Goal: Information Seeking & Learning: Learn about a topic

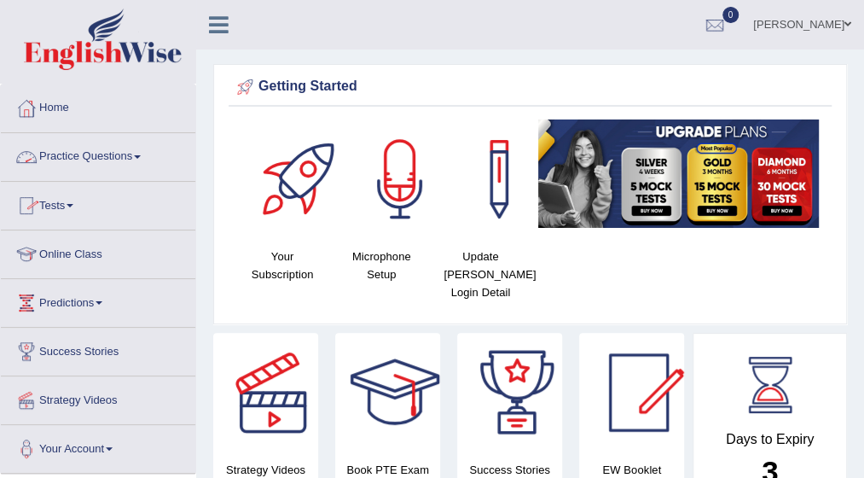
click at [140, 155] on span at bounding box center [137, 156] width 7 height 3
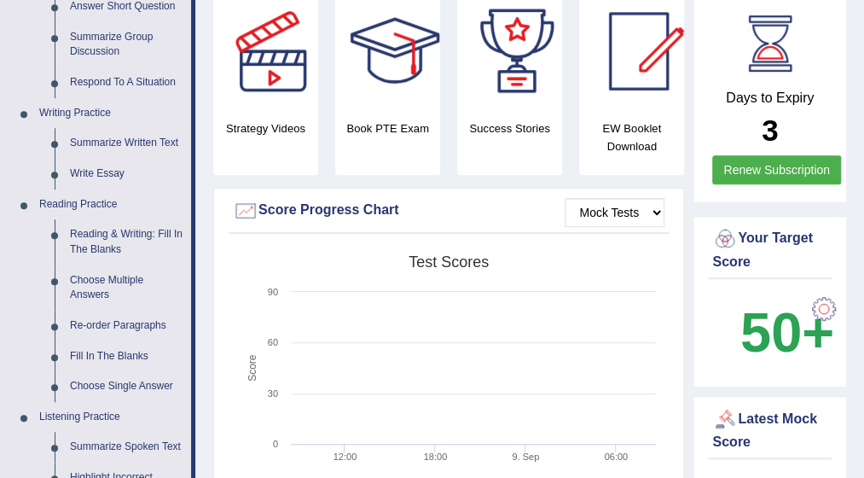
scroll to position [375, 0]
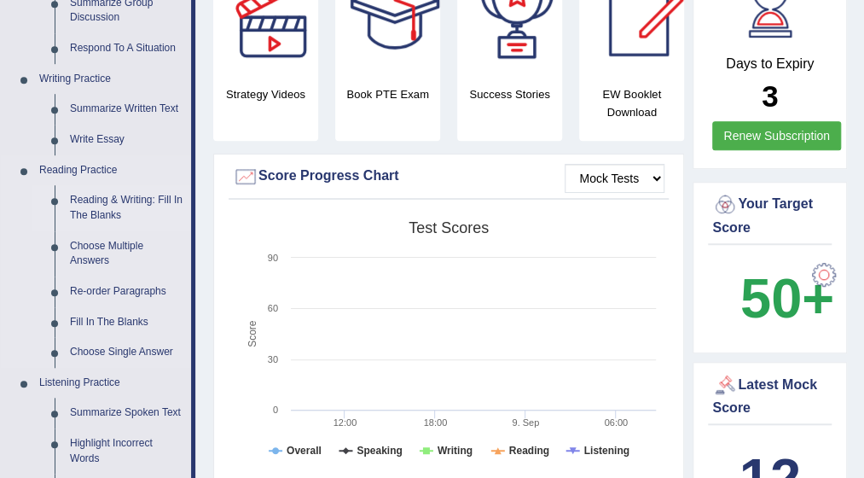
click at [123, 200] on link "Reading & Writing: Fill In The Blanks" at bounding box center [126, 207] width 129 height 45
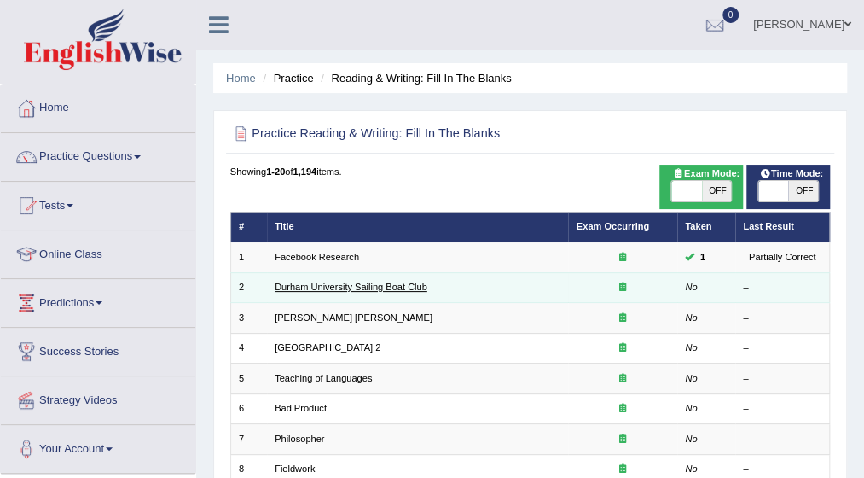
click at [302, 291] on link "Durham University Sailing Boat Club" at bounding box center [351, 286] width 153 height 10
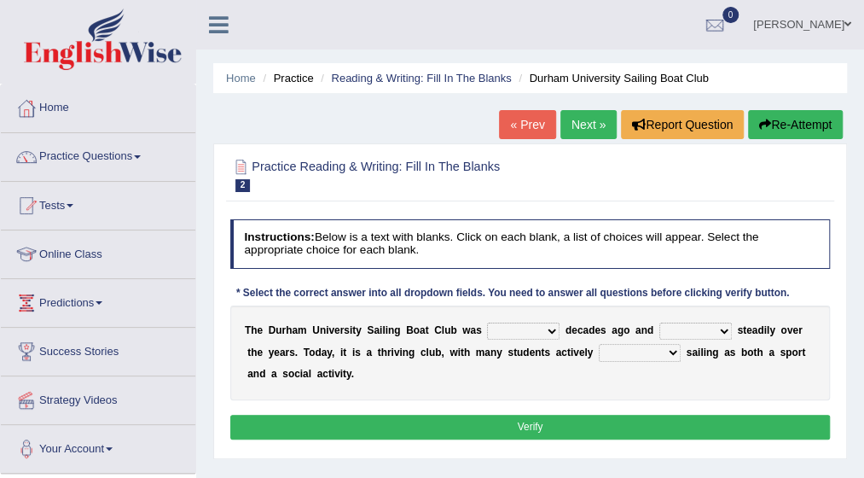
click at [535, 328] on select "found fund founded find" at bounding box center [523, 330] width 72 height 17
select select "found"
click at [487, 322] on select "found fund founded find" at bounding box center [523, 330] width 72 height 17
click at [703, 332] on select "grow growing has grown grown" at bounding box center [695, 330] width 72 height 17
select select "has grown"
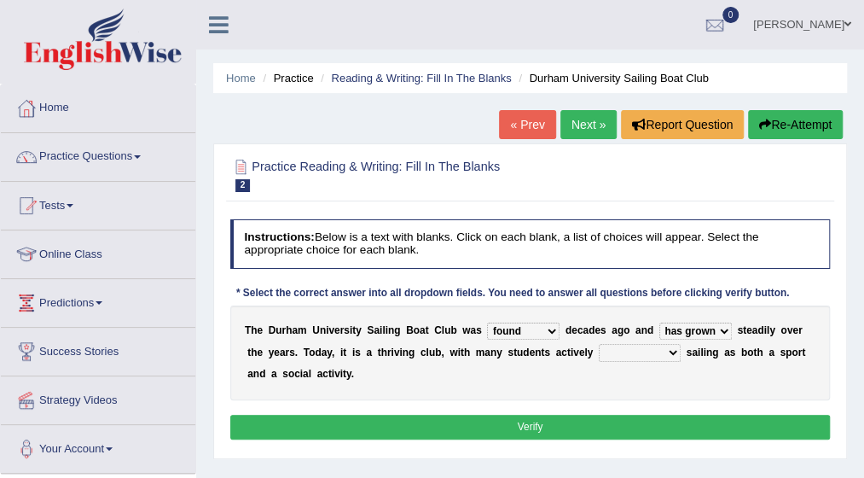
click at [659, 322] on select "grow growing has grown grown" at bounding box center [695, 330] width 72 height 17
click at [623, 353] on select "enjoy enjoyed are enjoying enjoying" at bounding box center [640, 352] width 82 height 17
select select "enjoyed"
click at [599, 344] on select "enjoy enjoyed are enjoying enjoying" at bounding box center [640, 352] width 82 height 17
click at [534, 429] on button "Verify" at bounding box center [530, 427] width 600 height 25
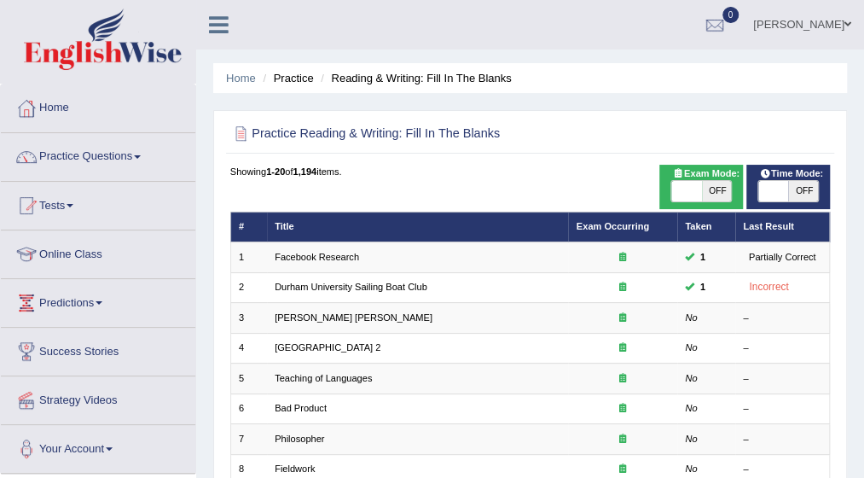
click at [140, 155] on span at bounding box center [137, 156] width 7 height 3
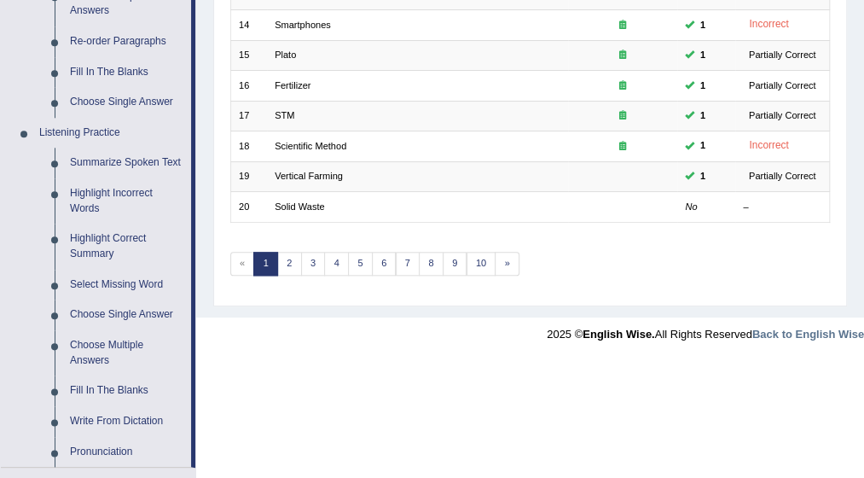
scroll to position [659, 0]
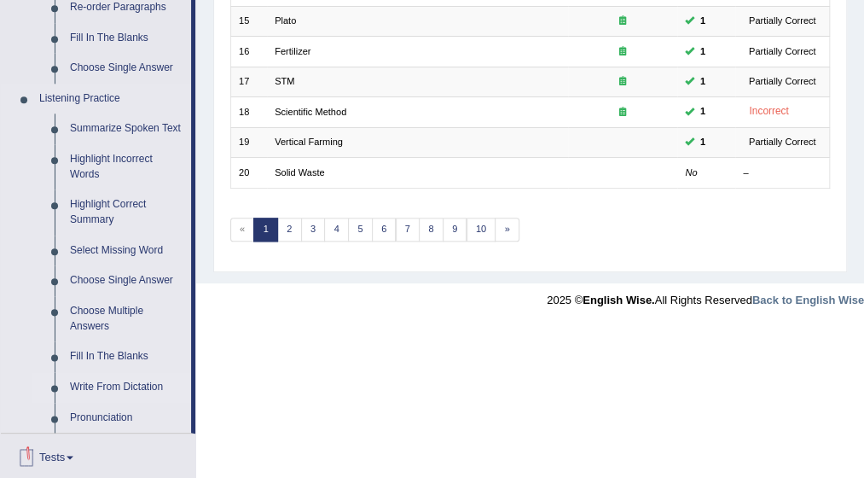
click at [128, 391] on link "Write From Dictation" at bounding box center [126, 387] width 129 height 31
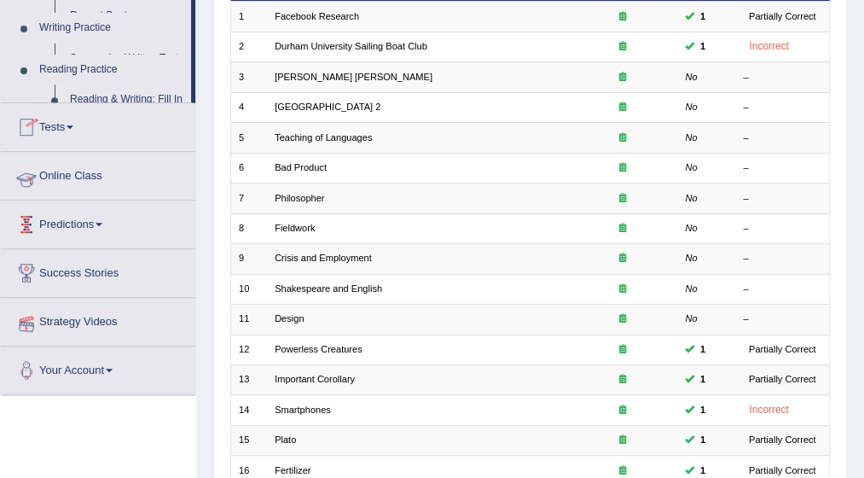
click at [128, 391] on div "Toggle navigation Home Practice Questions Speaking Practice Read Aloud Repeat S…" at bounding box center [432, 247] width 864 height 977
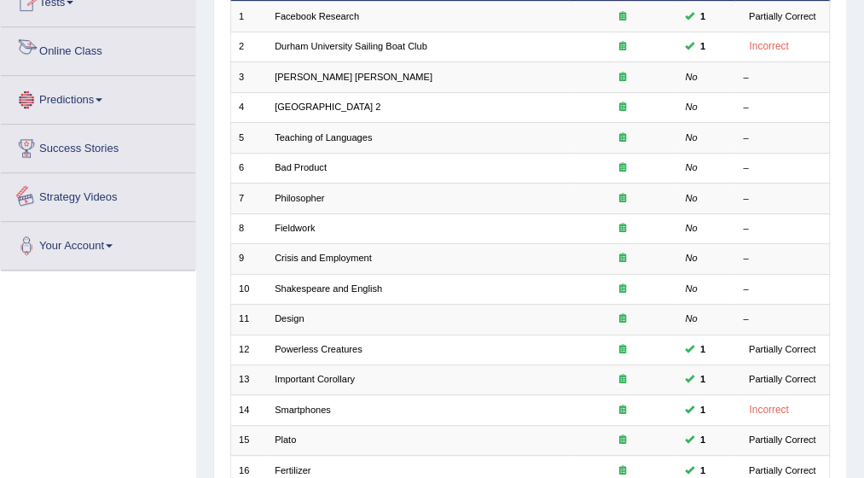
scroll to position [333, 0]
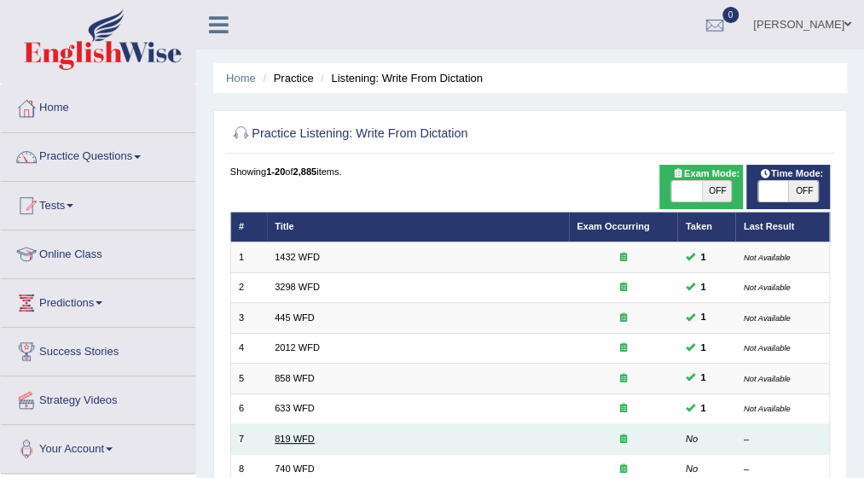
click at [293, 437] on link "819 WFD" at bounding box center [295, 438] width 40 height 10
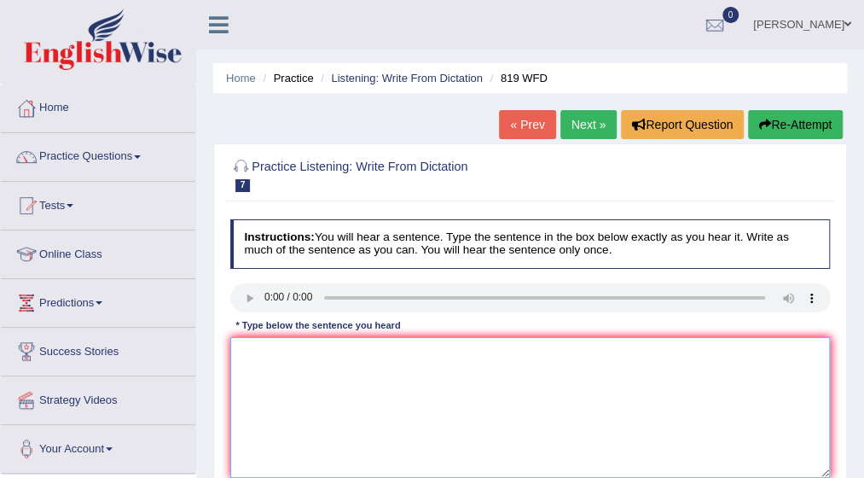
click at [267, 361] on textarea at bounding box center [530, 407] width 600 height 141
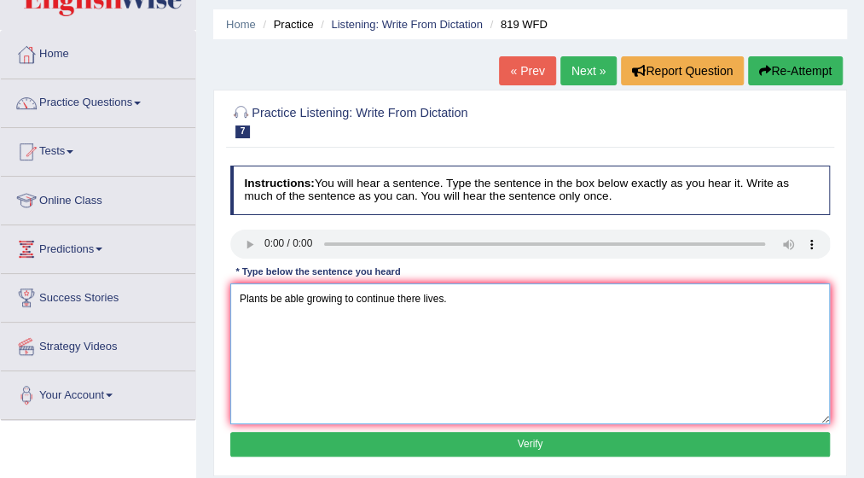
scroll to position [68, 0]
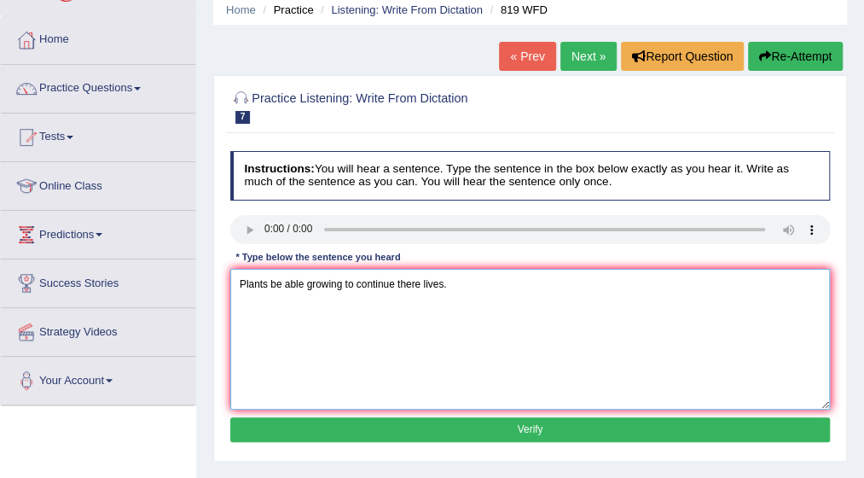
type textarea "Plants be able growing to continue there lives."
click at [505, 427] on button "Verify" at bounding box center [530, 429] width 600 height 25
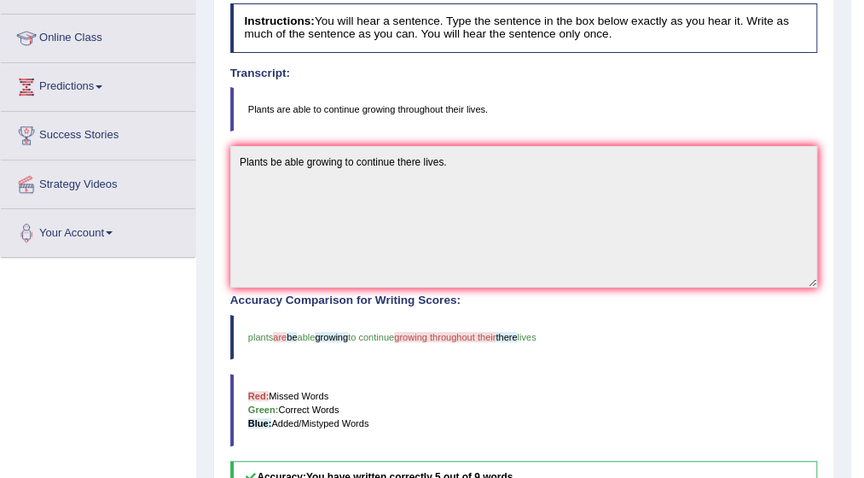
scroll to position [239, 0]
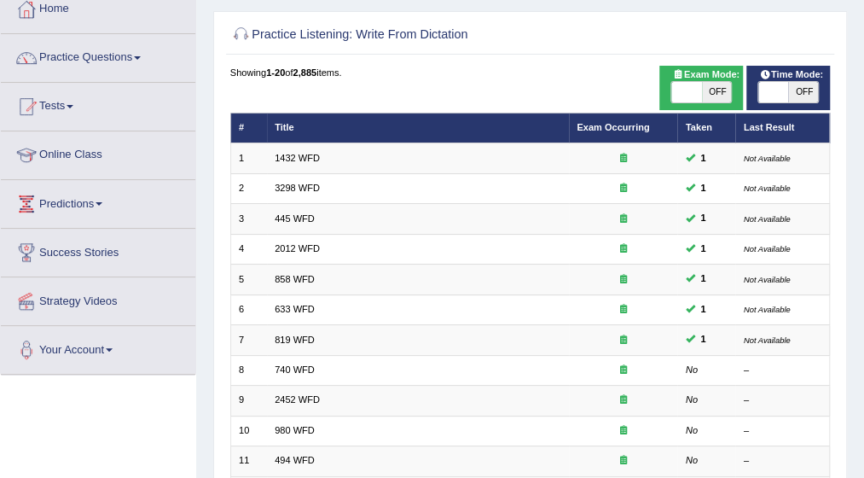
scroll to position [136, 0]
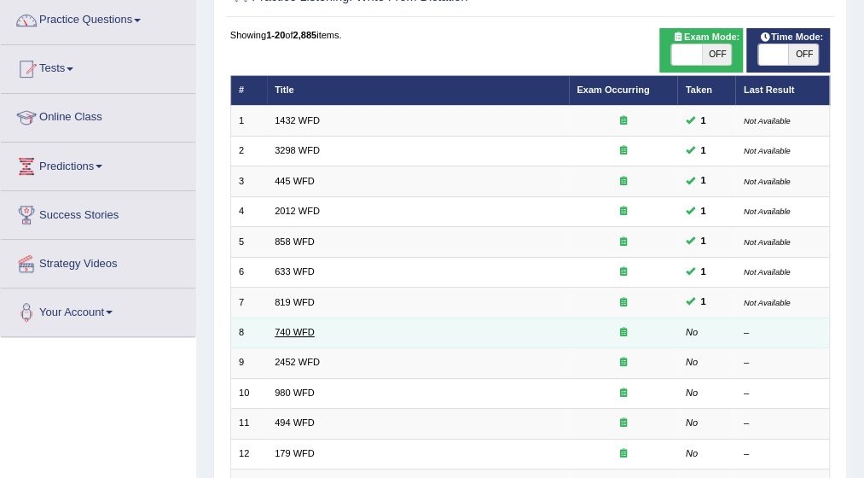
click at [279, 328] on link "740 WFD" at bounding box center [295, 332] width 40 height 10
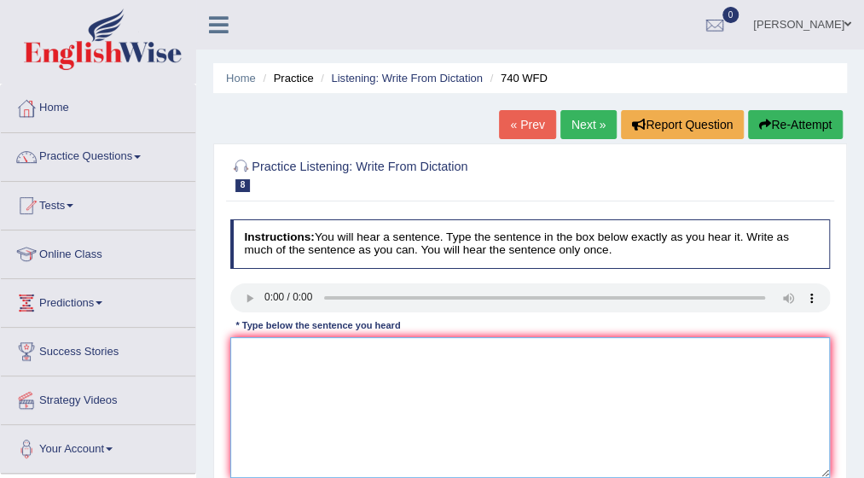
click at [271, 352] on textarea at bounding box center [530, 407] width 600 height 141
click at [272, 358] on textarea "A seriu" at bounding box center [530, 407] width 600 height 141
click at [302, 352] on textarea "A seriuos of" at bounding box center [530, 407] width 600 height 141
click at [387, 351] on textarea "A seriuos of the observitios is caried" at bounding box center [530, 407] width 600 height 141
click at [414, 351] on textarea "A seriuos of the observitios is carried" at bounding box center [530, 407] width 600 height 141
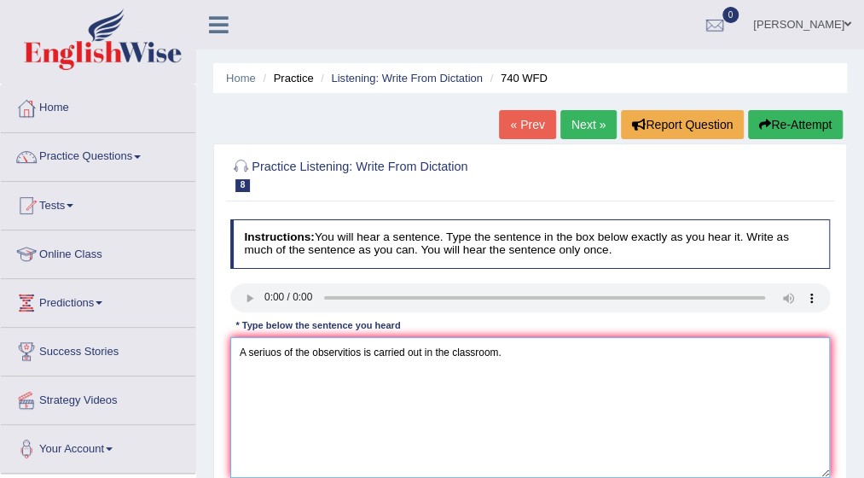
click at [357, 351] on textarea "A seriuos of the observitios is carried out in the classroom." at bounding box center [530, 407] width 600 height 141
click at [361, 351] on textarea "A seriuos of the observitios is carried out in the classroom." at bounding box center [530, 407] width 600 height 141
click at [345, 348] on textarea "A seriuos of the observitio is carried out in the classroom." at bounding box center [530, 407] width 600 height 141
click at [357, 349] on textarea "A seriuos of the observatio is carried out in the classroom." at bounding box center [530, 407] width 600 height 141
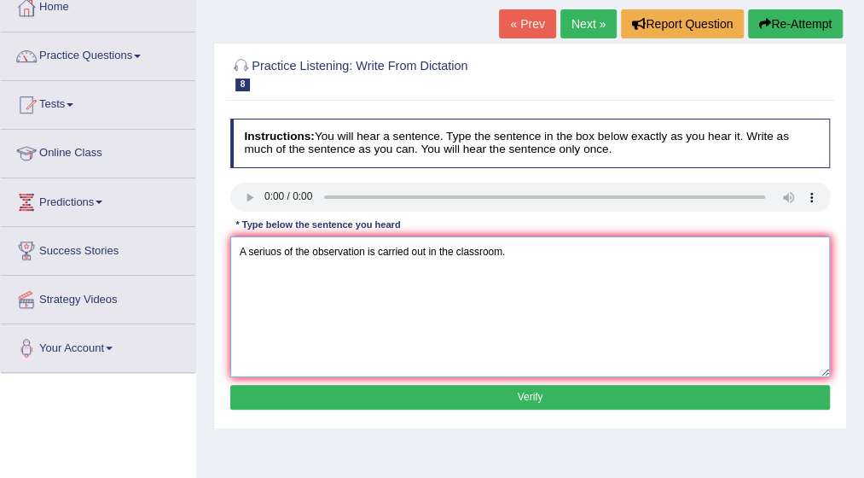
scroll to position [102, 0]
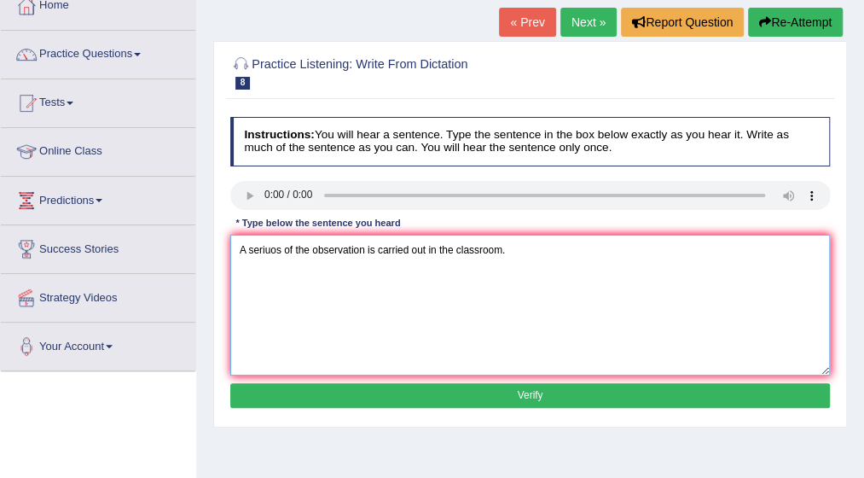
type textarea "A seriuos of the observation is carried out in the classroom."
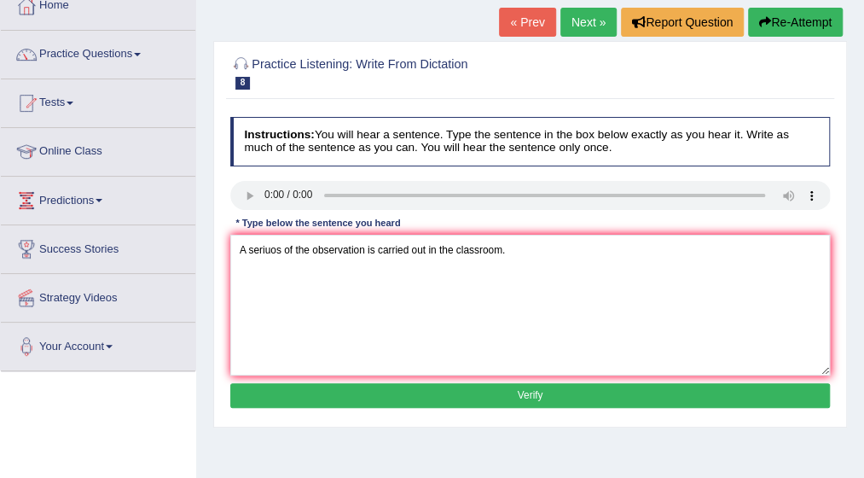
click at [595, 395] on button "Verify" at bounding box center [530, 395] width 600 height 25
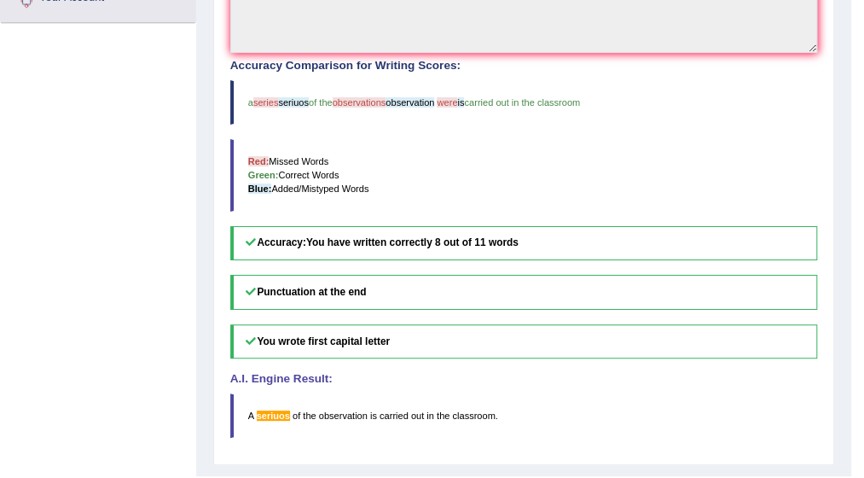
scroll to position [478, 0]
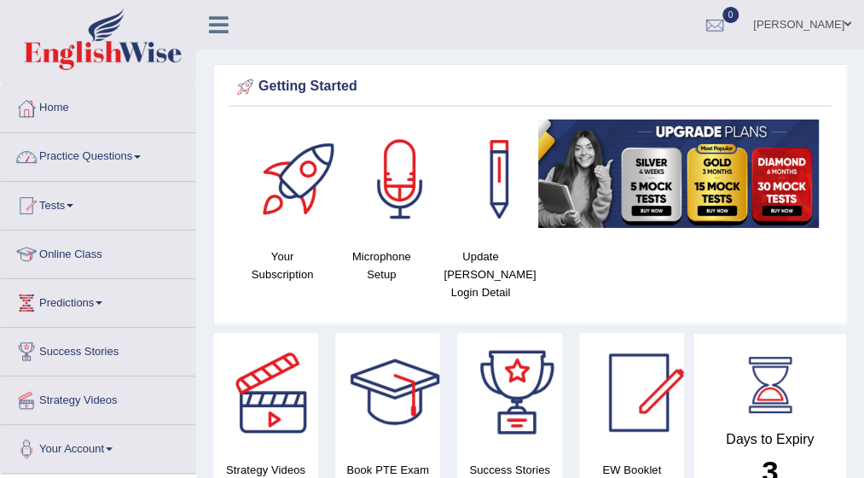
click at [137, 155] on link "Practice Questions" at bounding box center [98, 154] width 194 height 43
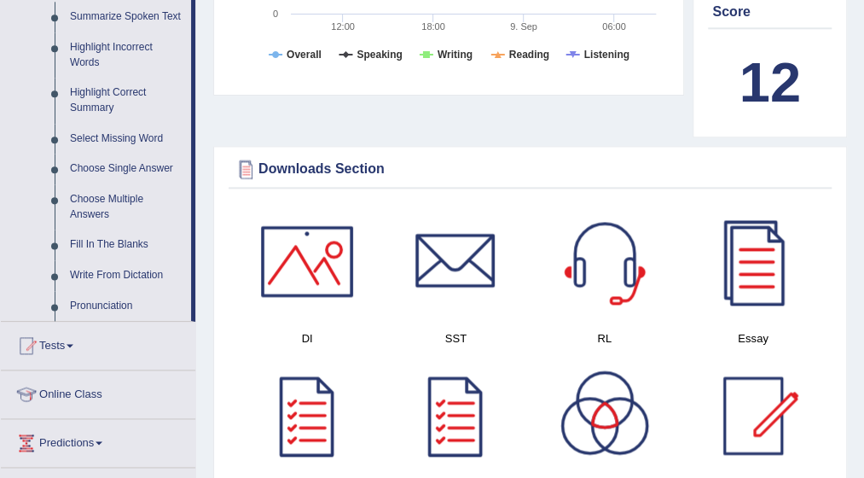
scroll to position [785, 0]
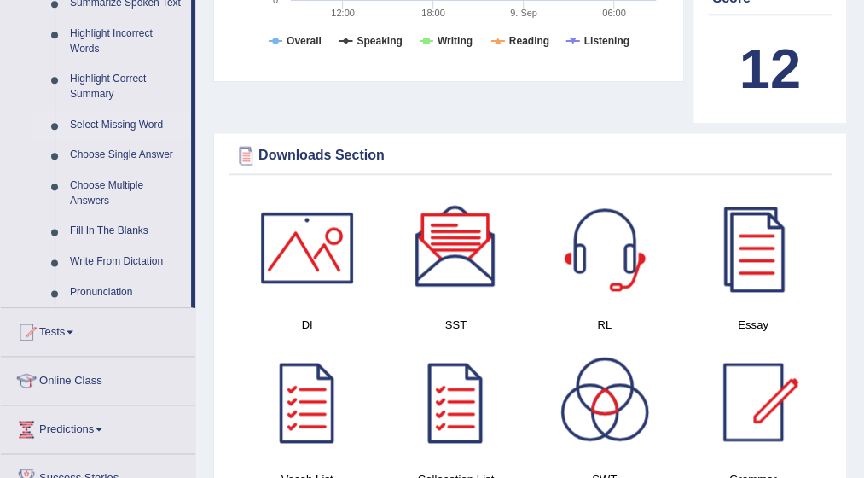
click at [125, 120] on link "Select Missing Word" at bounding box center [126, 125] width 129 height 31
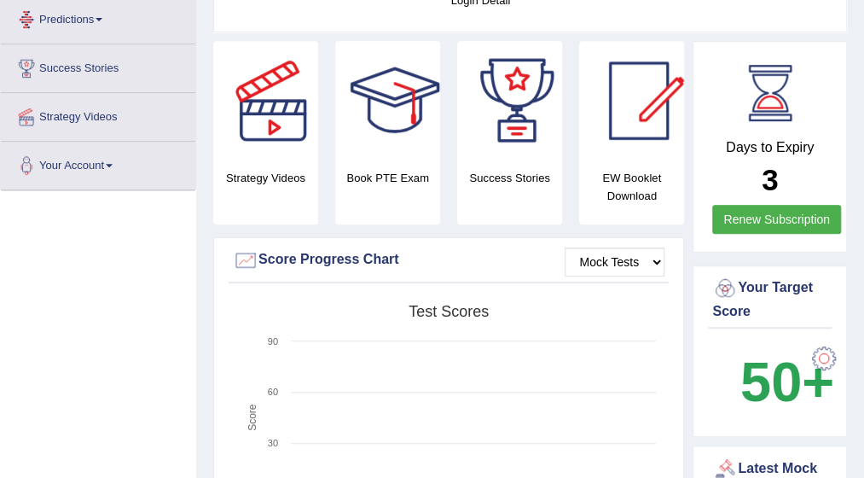
scroll to position [459, 0]
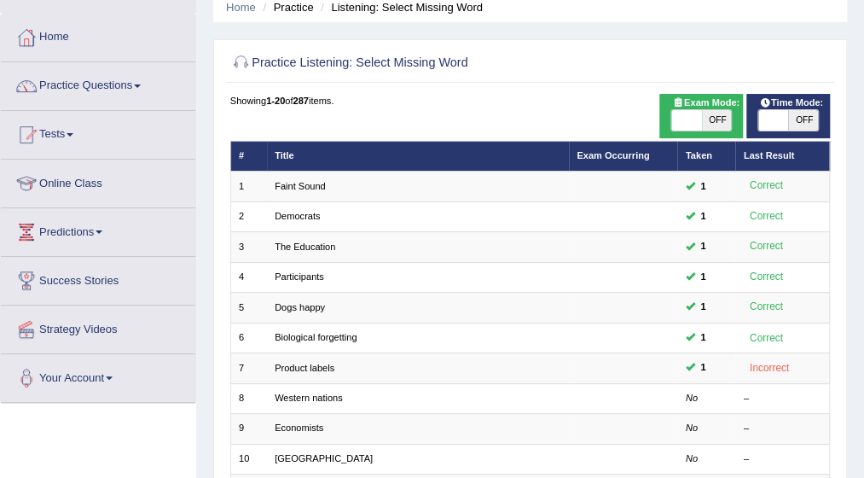
scroll to position [102, 0]
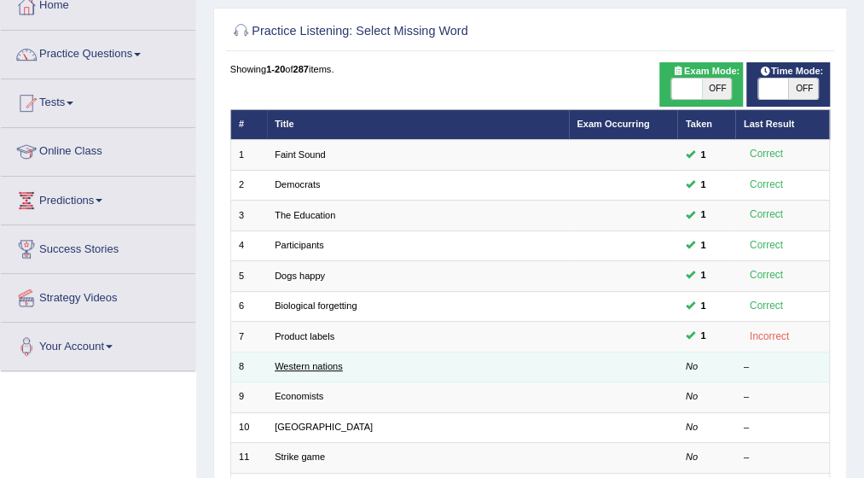
click at [311, 362] on link "Western nations" at bounding box center [309, 366] width 68 height 10
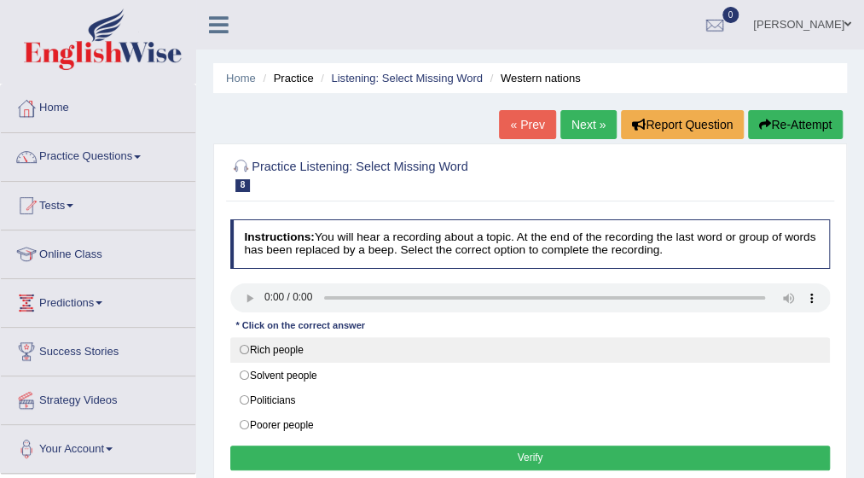
click at [246, 342] on label "Rich people" at bounding box center [530, 350] width 600 height 26
radio input "true"
click at [242, 344] on label "Rich people" at bounding box center [530, 350] width 600 height 26
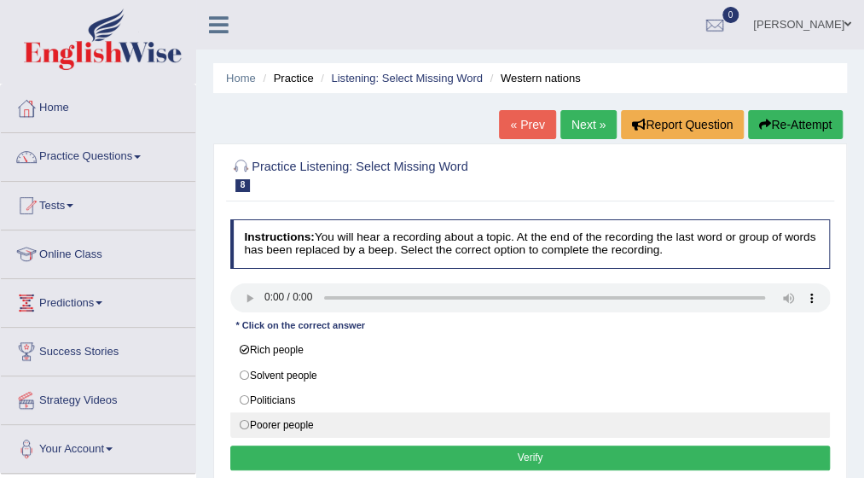
click at [242, 417] on label "Poorer people" at bounding box center [530, 425] width 600 height 26
radio input "true"
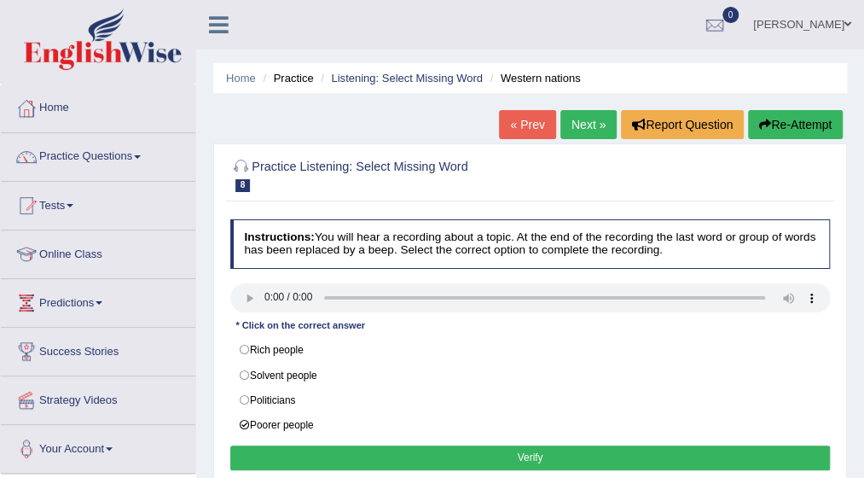
click at [478, 445] on button "Verify" at bounding box center [530, 457] width 600 height 25
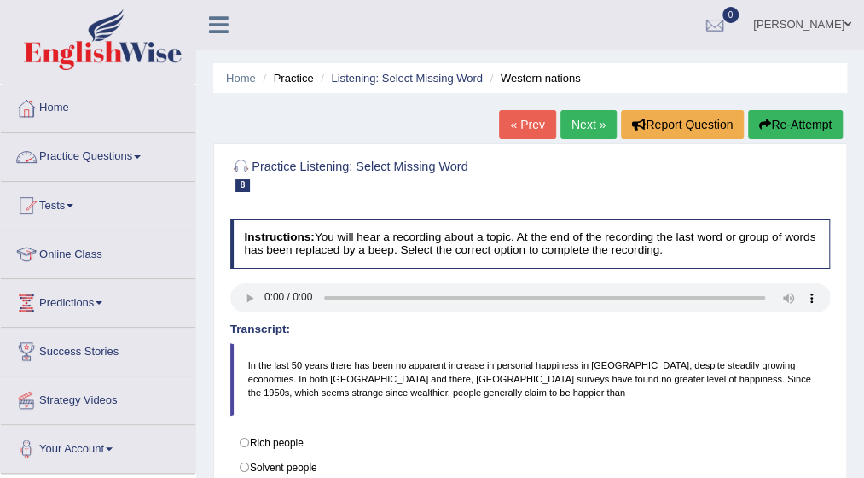
click at [145, 149] on link "Practice Questions" at bounding box center [98, 154] width 194 height 43
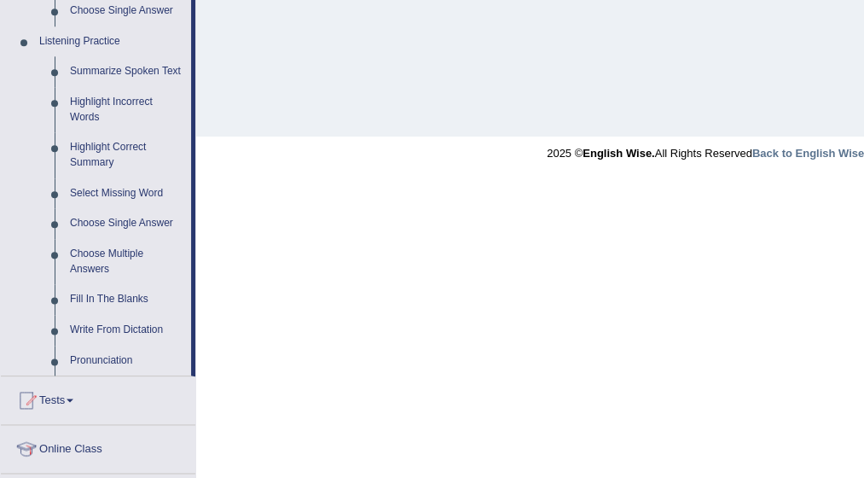
scroll to position [751, 0]
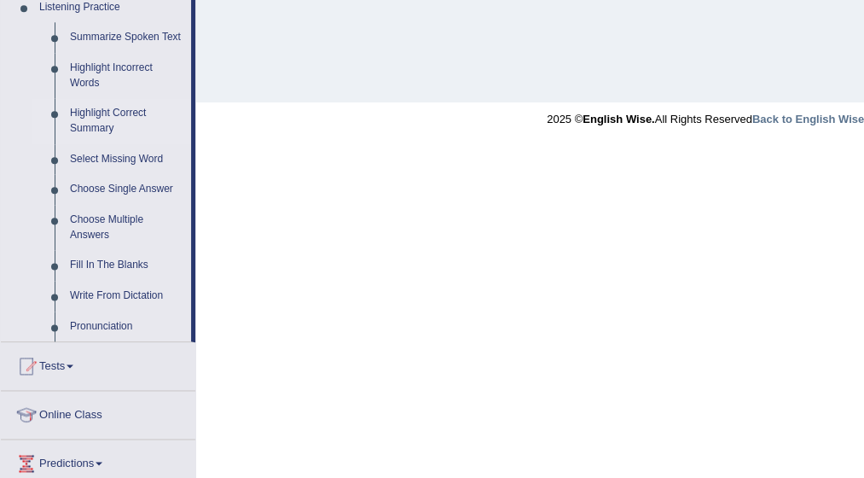
click at [96, 114] on link "Highlight Correct Summary" at bounding box center [126, 120] width 129 height 45
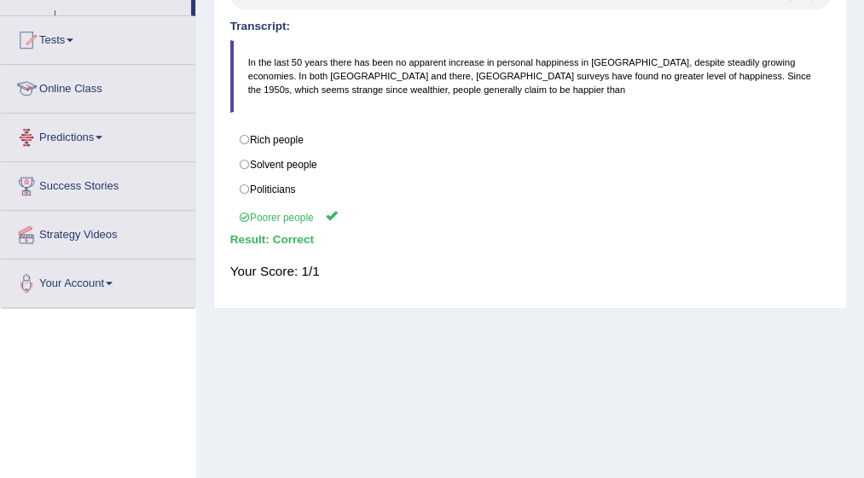
scroll to position [418, 0]
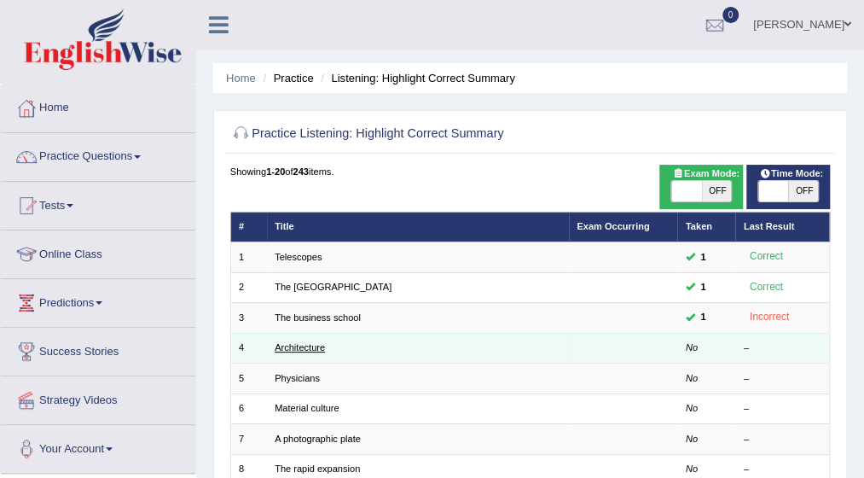
click at [313, 350] on link "Architecture" at bounding box center [300, 347] width 50 height 10
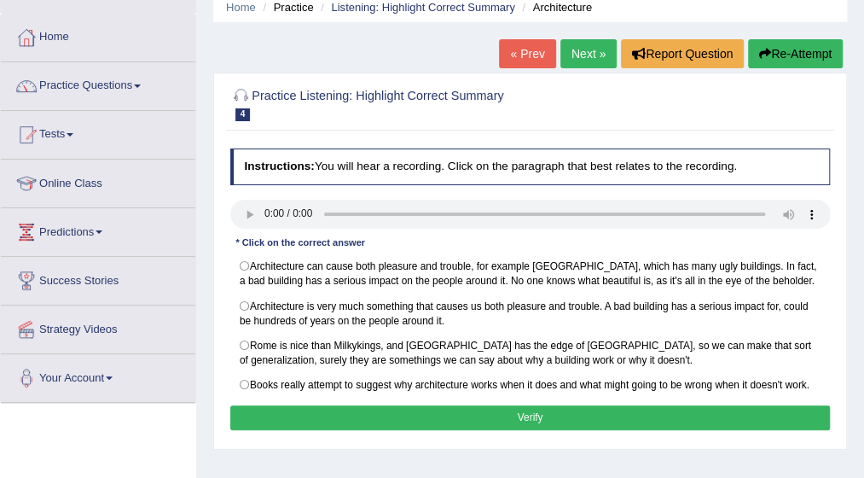
scroll to position [102, 0]
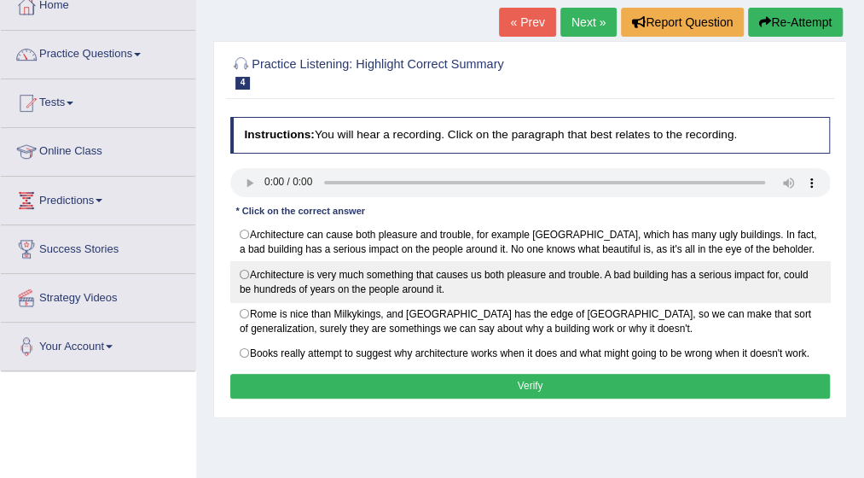
click at [245, 273] on label "Architecture is very much something that causes us both pleasure and trouble. A…" at bounding box center [530, 281] width 600 height 40
radio input "true"
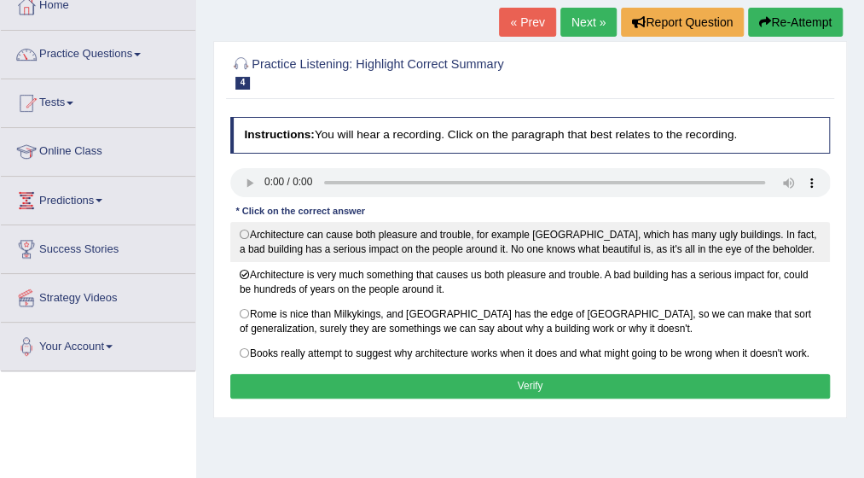
click at [244, 232] on label "Architecture can cause both pleasure and trouble, for example London, which has…" at bounding box center [530, 242] width 600 height 40
radio input "true"
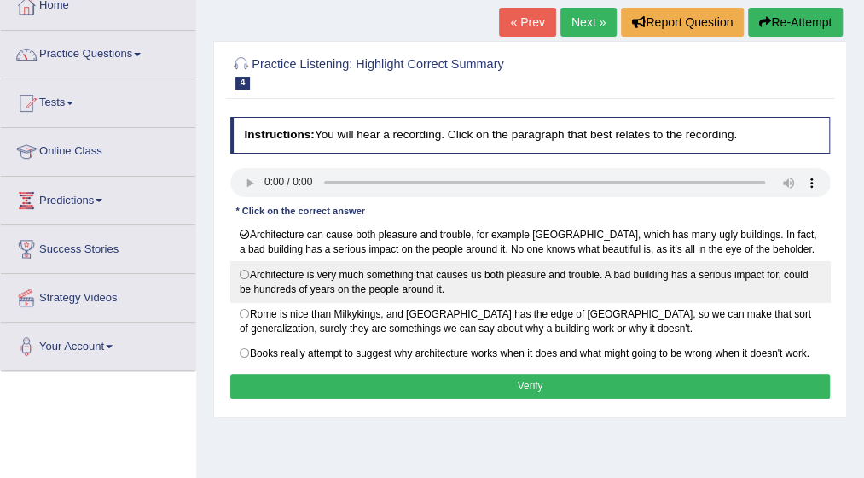
click at [246, 275] on label "Architecture is very much something that causes us both pleasure and trouble. A…" at bounding box center [530, 281] width 600 height 40
radio input "true"
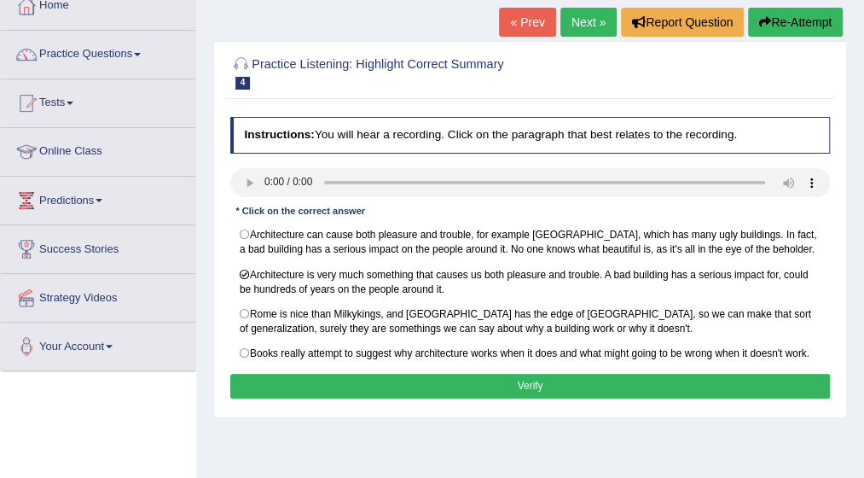
click at [481, 380] on button "Verify" at bounding box center [530, 386] width 600 height 25
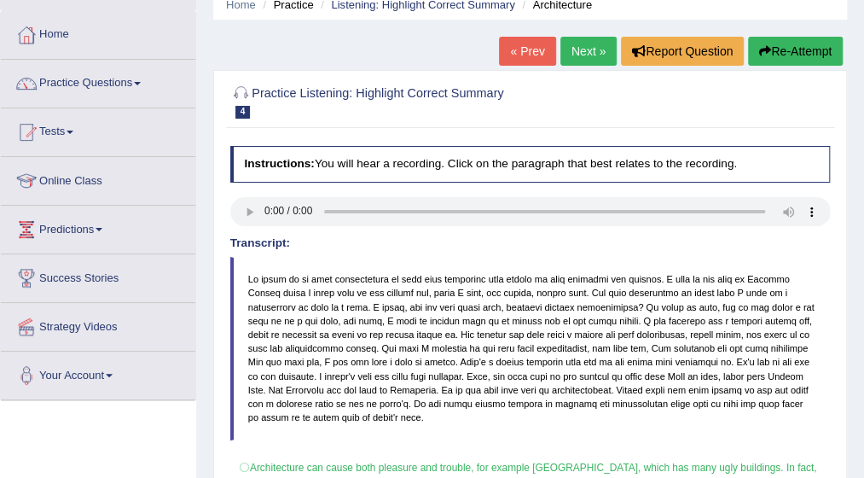
scroll to position [34, 0]
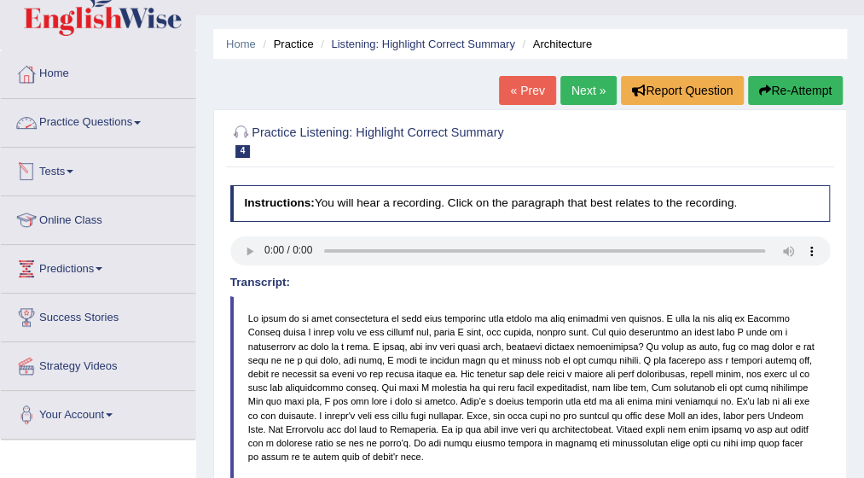
click at [141, 121] on span at bounding box center [137, 122] width 7 height 3
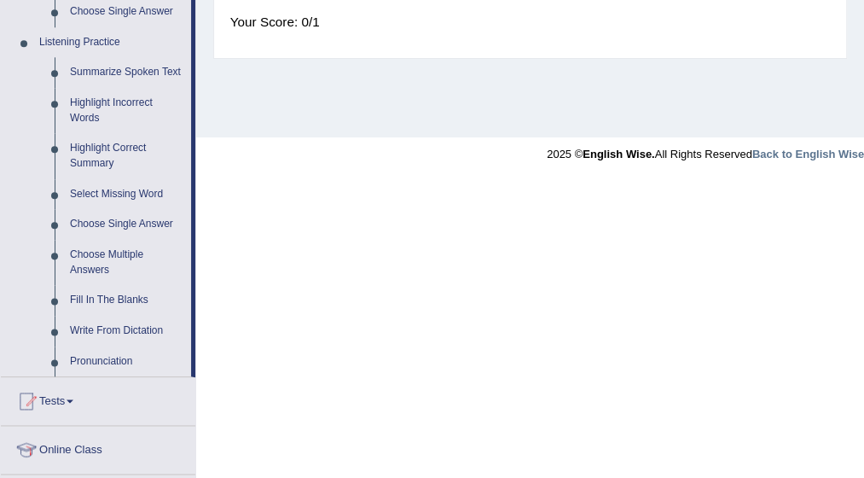
scroll to position [716, 0]
click at [134, 67] on link "Summarize Spoken Text" at bounding box center [126, 71] width 129 height 31
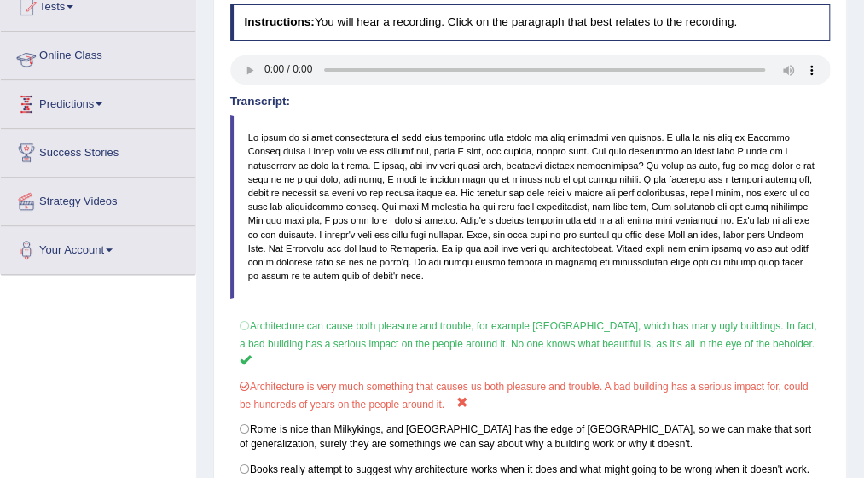
scroll to position [296, 0]
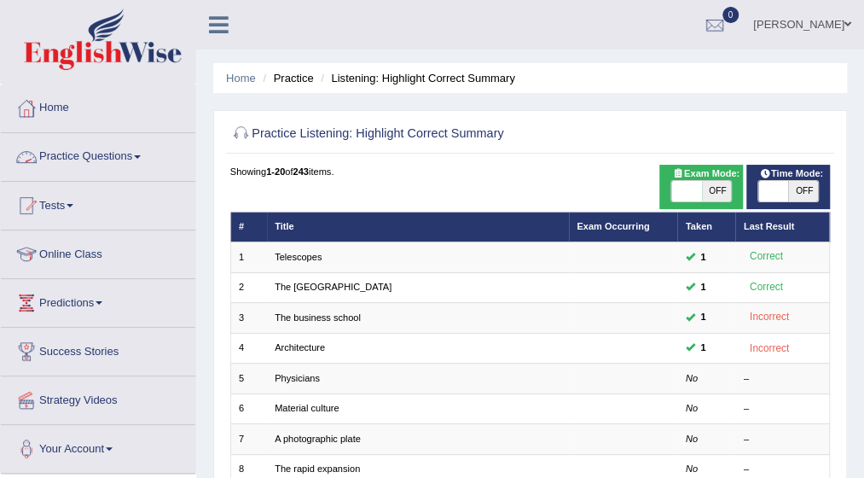
click at [141, 156] on span at bounding box center [137, 156] width 7 height 3
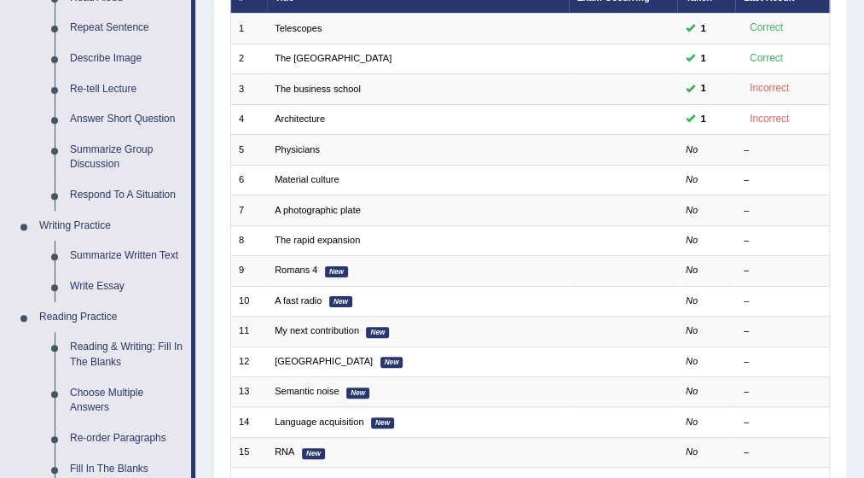
scroll to position [239, 0]
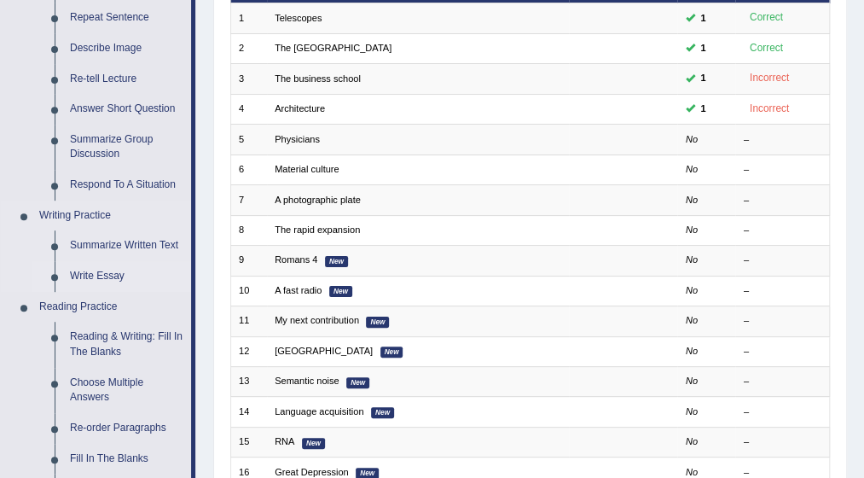
click at [108, 277] on link "Write Essay" at bounding box center [126, 276] width 129 height 31
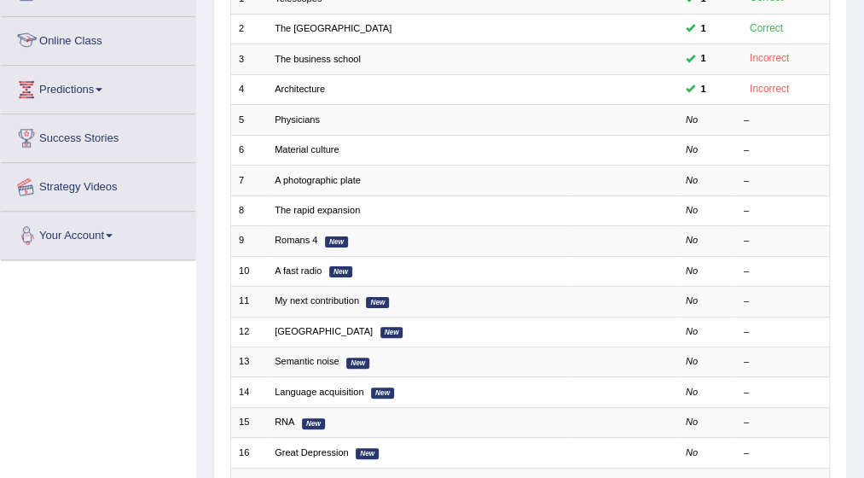
scroll to position [304, 0]
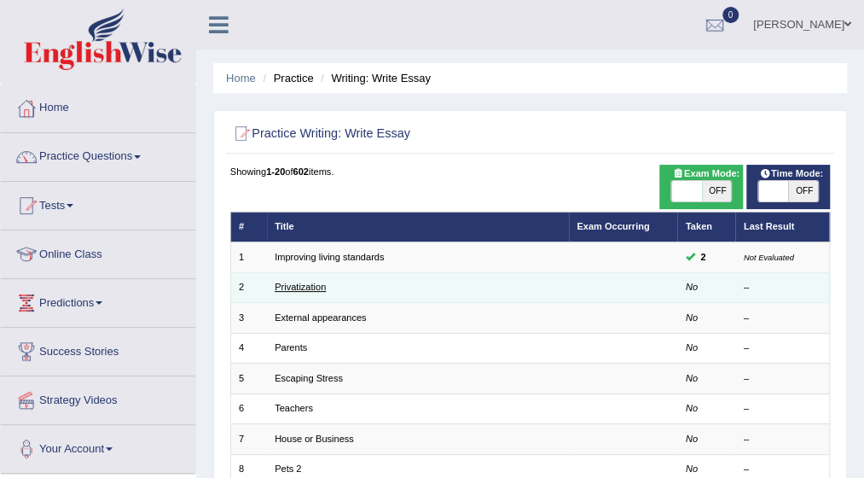
click at [297, 282] on link "Privatization" at bounding box center [300, 286] width 51 height 10
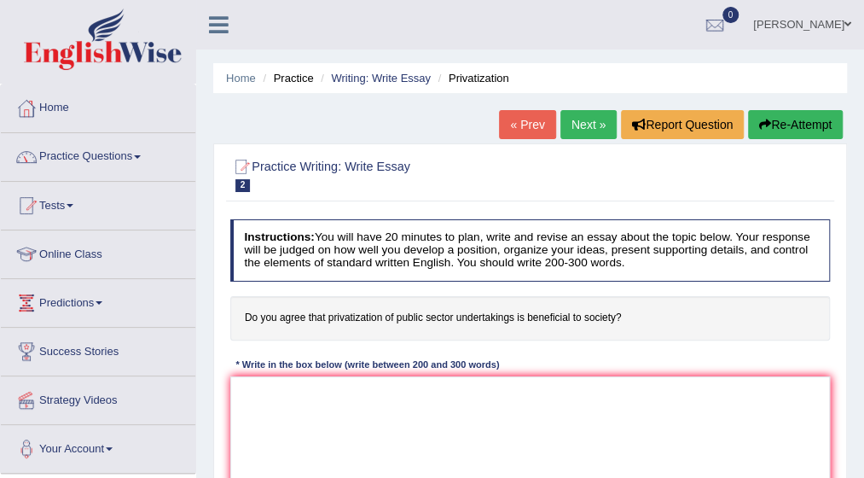
click at [140, 149] on link "Practice Questions" at bounding box center [98, 154] width 194 height 43
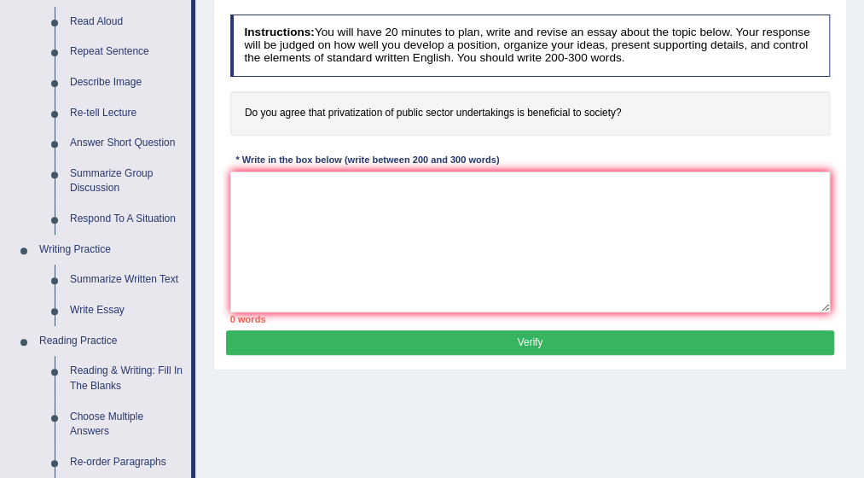
scroll to position [171, 0]
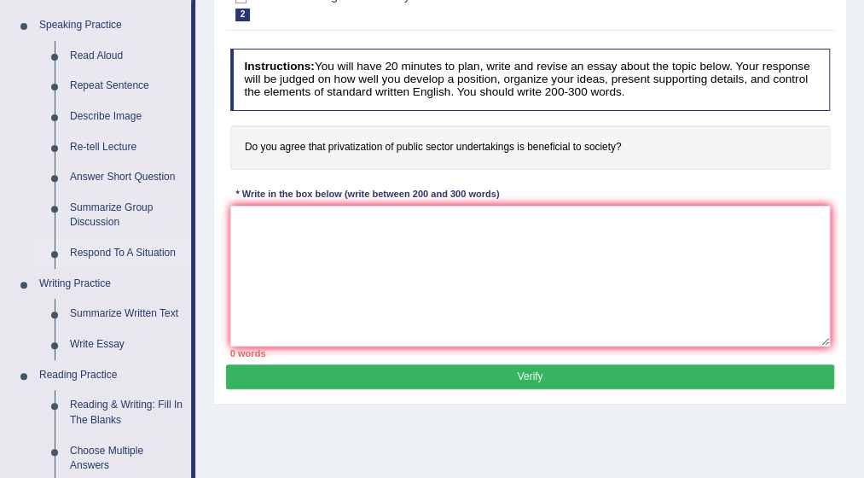
click at [101, 250] on link "Respond To A Situation" at bounding box center [126, 253] width 129 height 31
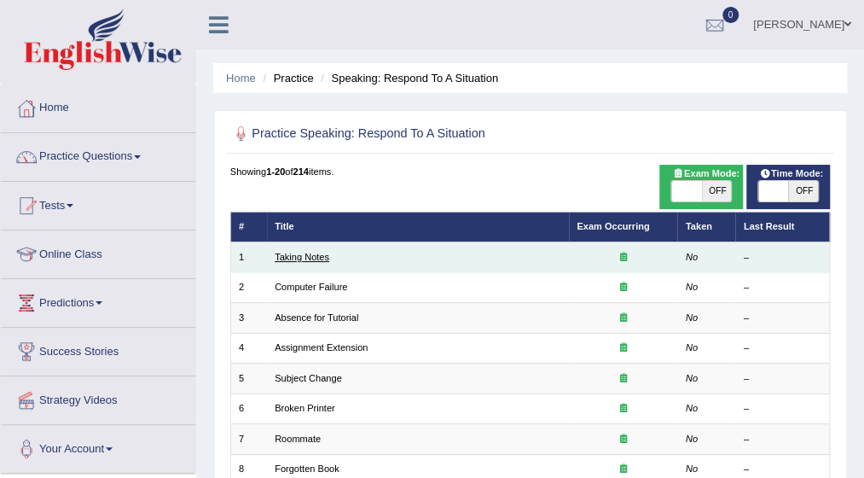
click at [302, 258] on link "Taking Notes" at bounding box center [302, 257] width 55 height 10
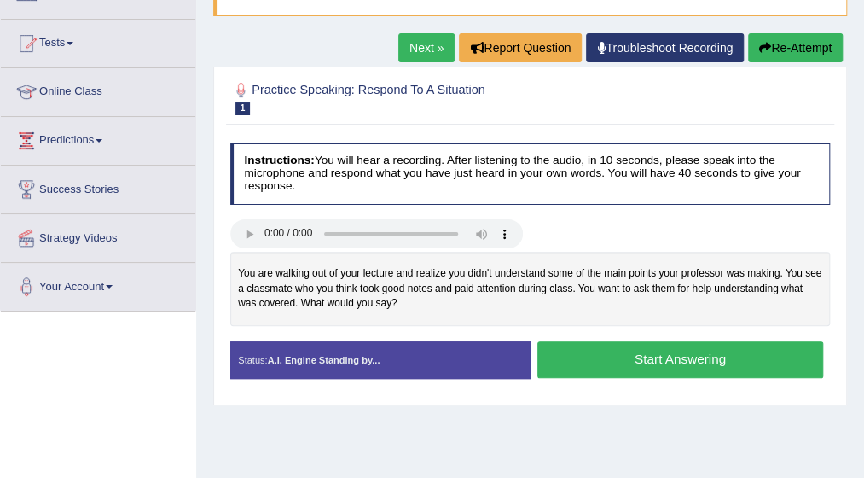
scroll to position [171, 0]
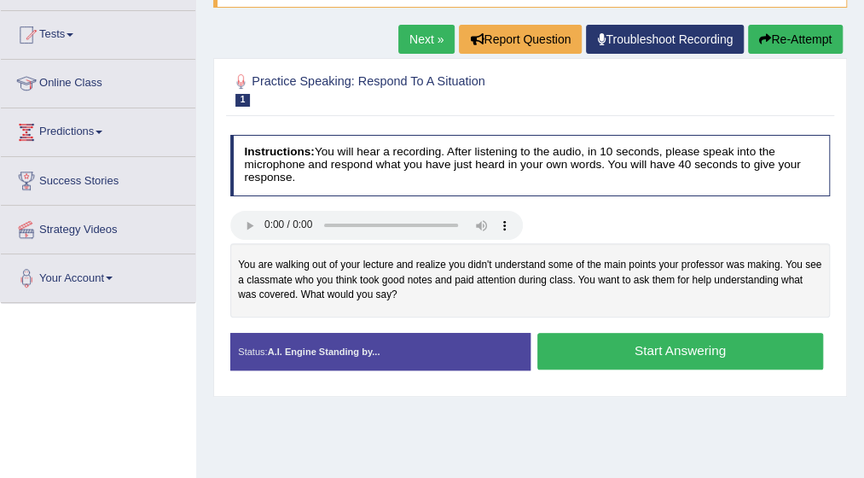
click at [647, 352] on button "Start Answering" at bounding box center [680, 351] width 286 height 37
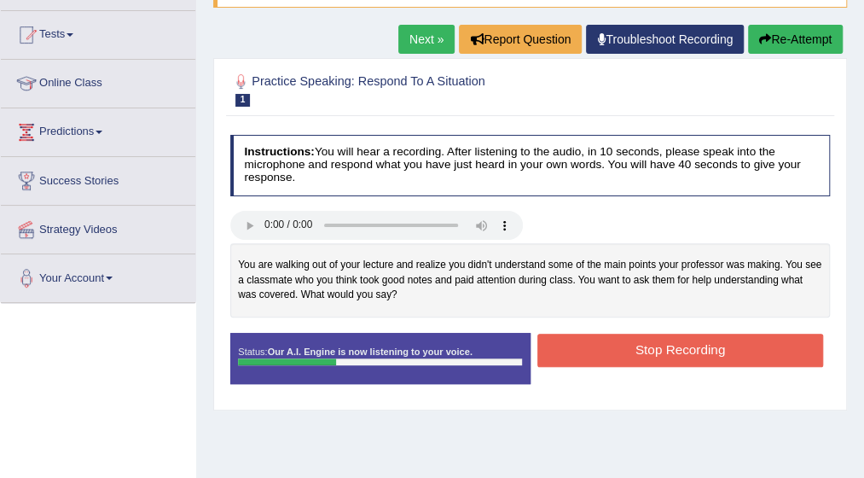
click at [647, 352] on button "Stop Recording" at bounding box center [680, 349] width 286 height 33
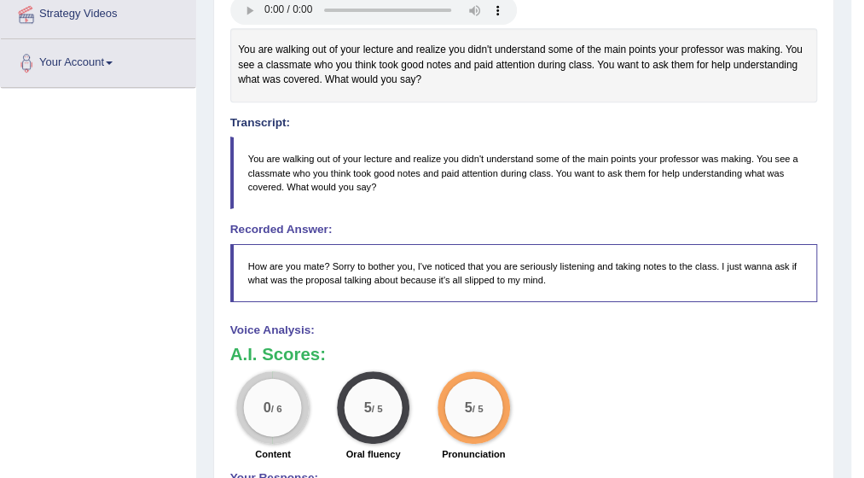
scroll to position [373, 0]
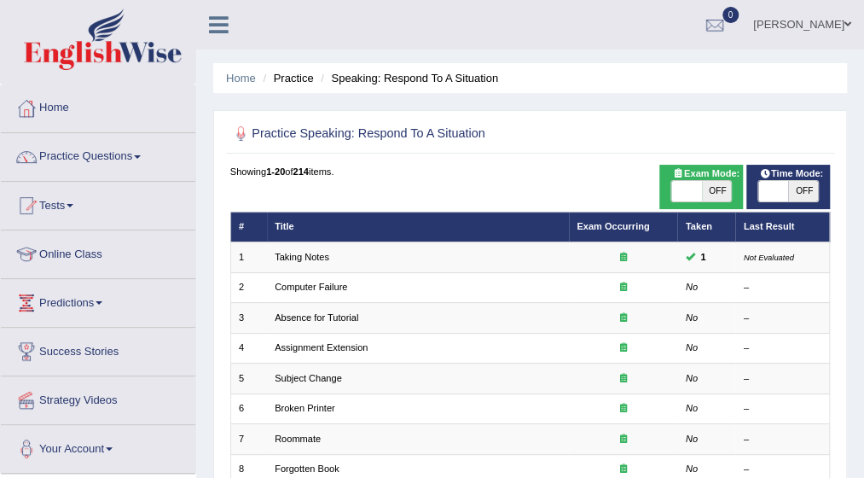
click at [136, 149] on link "Practice Questions" at bounding box center [98, 154] width 194 height 43
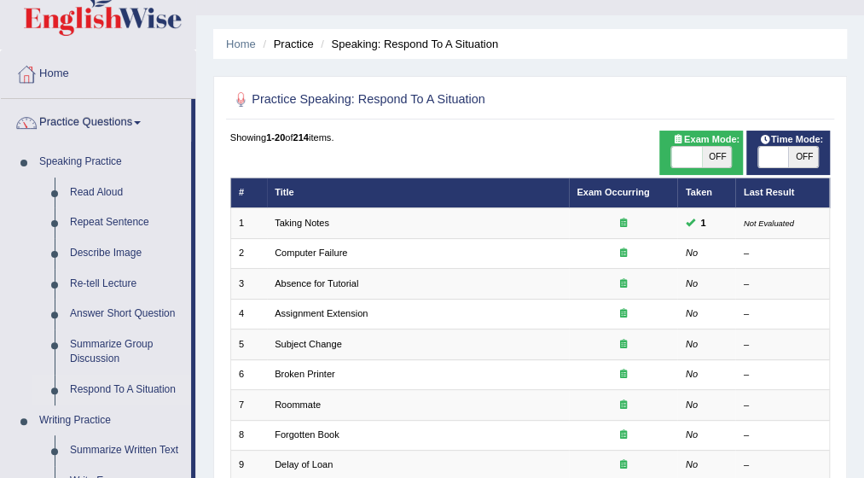
scroll to position [68, 0]
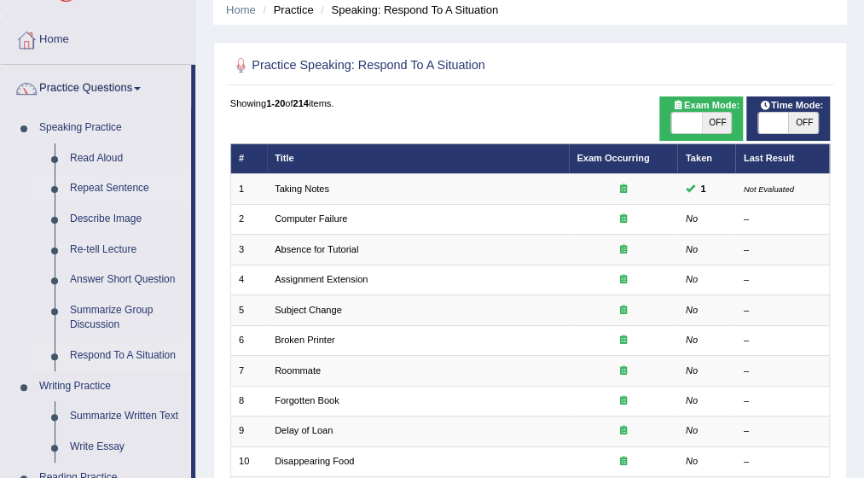
click at [113, 188] on link "Repeat Sentence" at bounding box center [126, 188] width 129 height 31
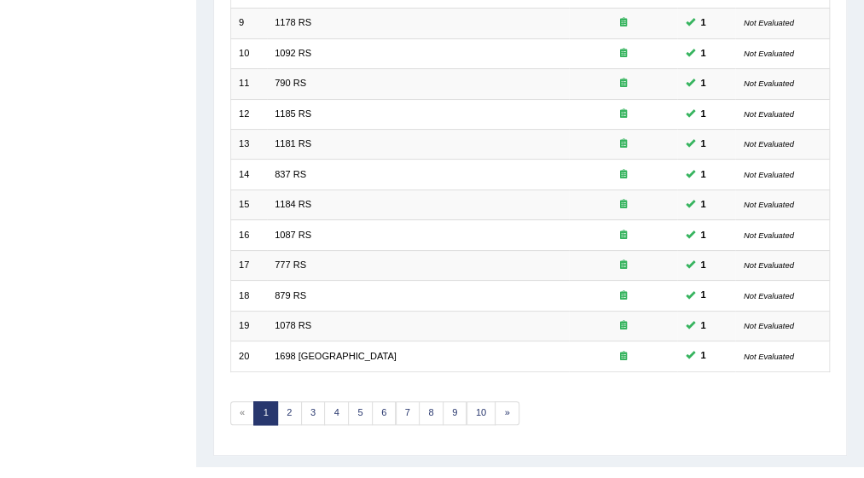
scroll to position [478, 0]
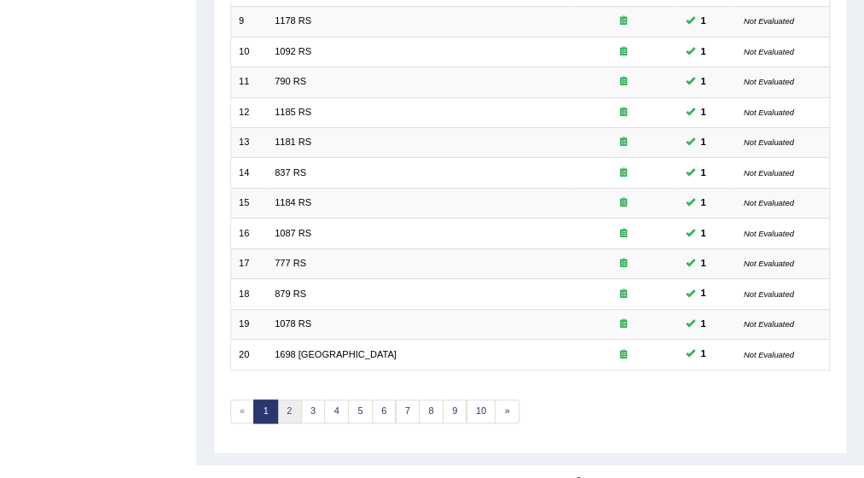
click at [286, 405] on link "2" at bounding box center [289, 411] width 25 height 24
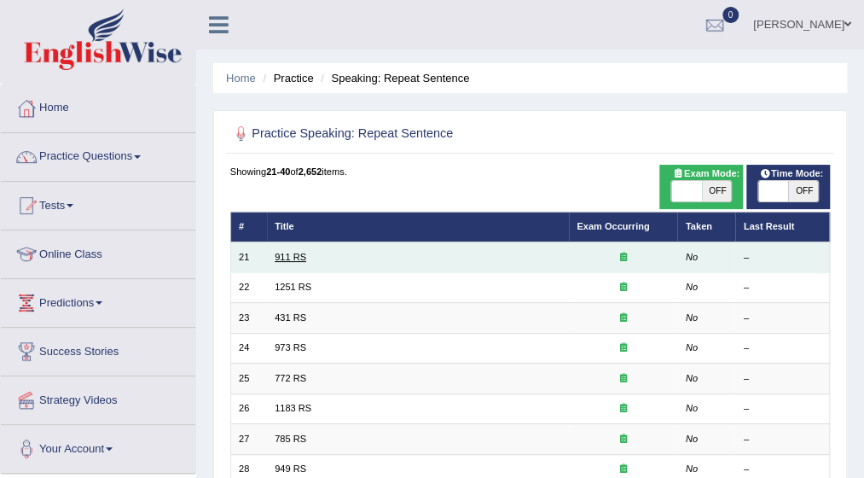
click at [288, 256] on link "911 RS" at bounding box center [291, 257] width 32 height 10
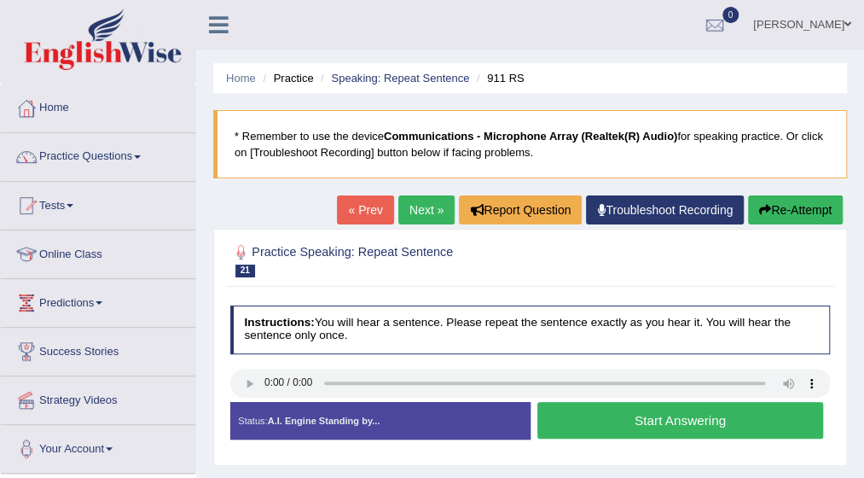
click at [566, 425] on button "Start Answering" at bounding box center [680, 420] width 286 height 37
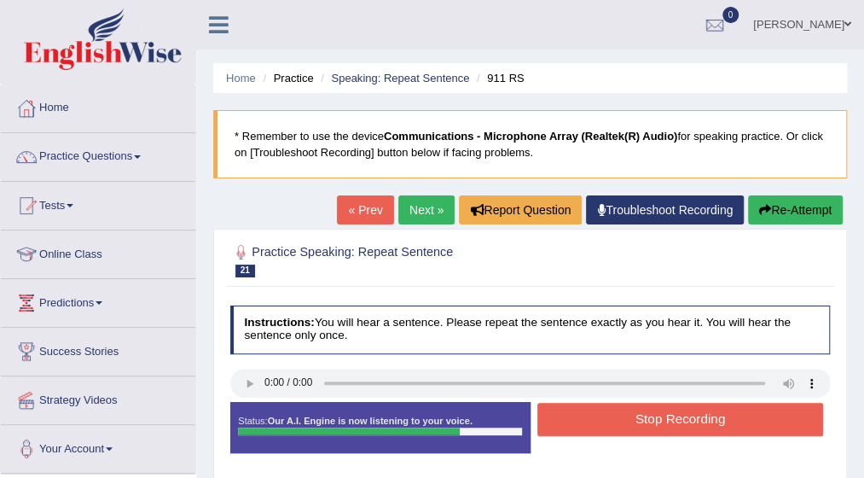
click at [566, 425] on button "Stop Recording" at bounding box center [680, 419] width 286 height 33
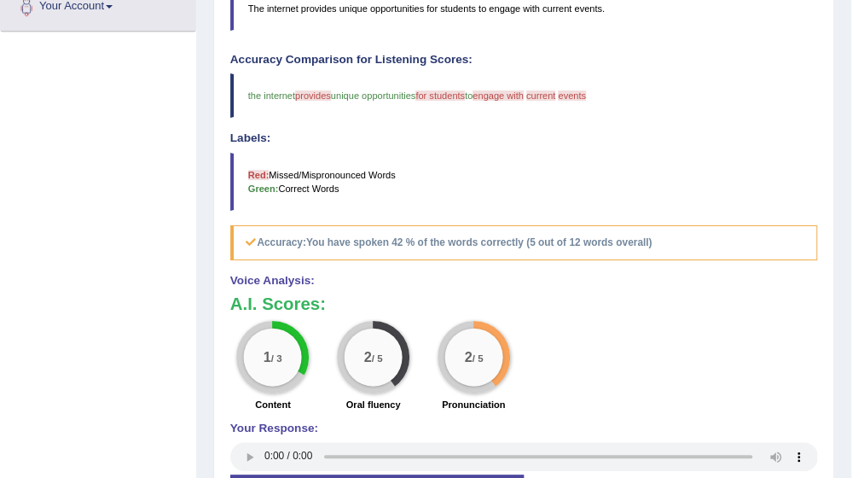
scroll to position [478, 0]
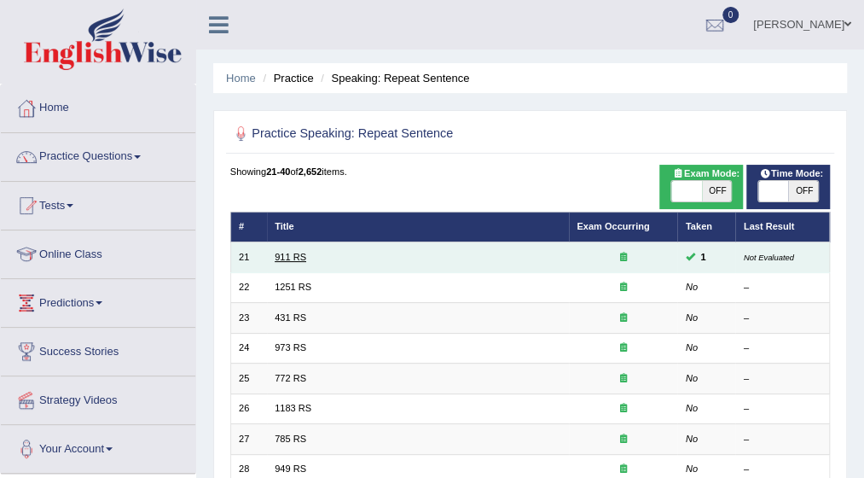
click at [288, 258] on link "911 RS" at bounding box center [291, 257] width 32 height 10
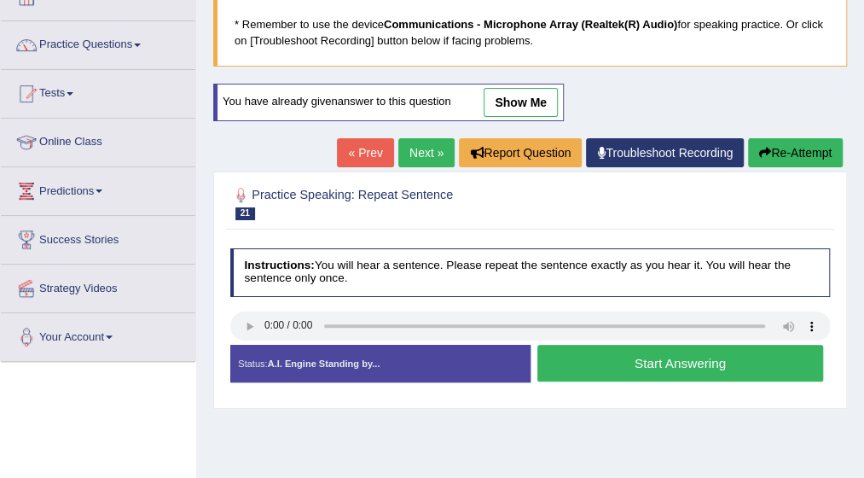
scroll to position [136, 0]
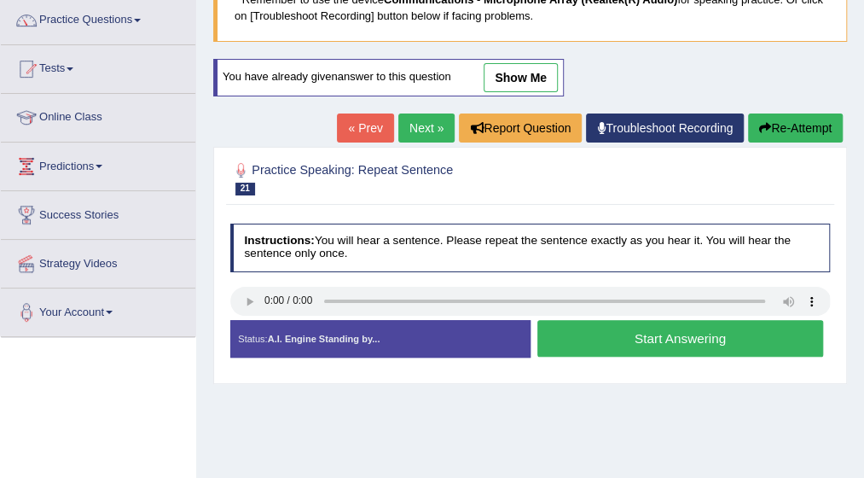
click at [627, 332] on button "Start Answering" at bounding box center [680, 338] width 286 height 37
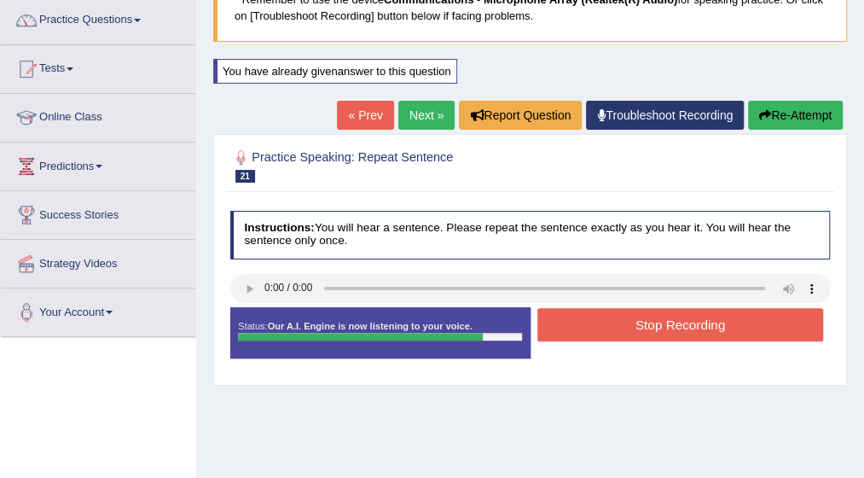
click at [627, 332] on button "Stop Recording" at bounding box center [680, 324] width 286 height 33
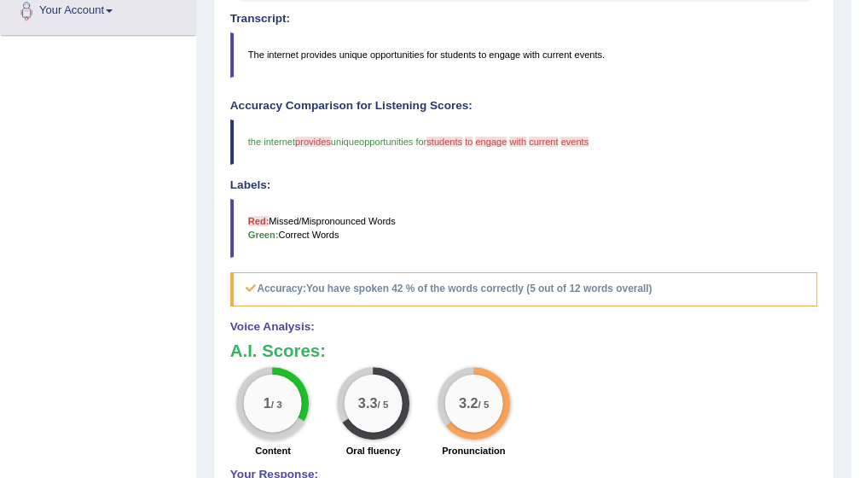
scroll to position [478, 0]
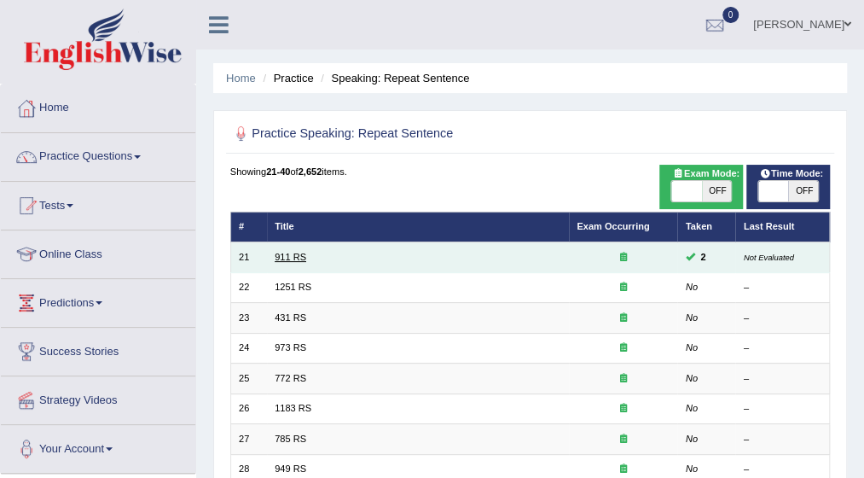
click at [297, 258] on link "911 RS" at bounding box center [291, 257] width 32 height 10
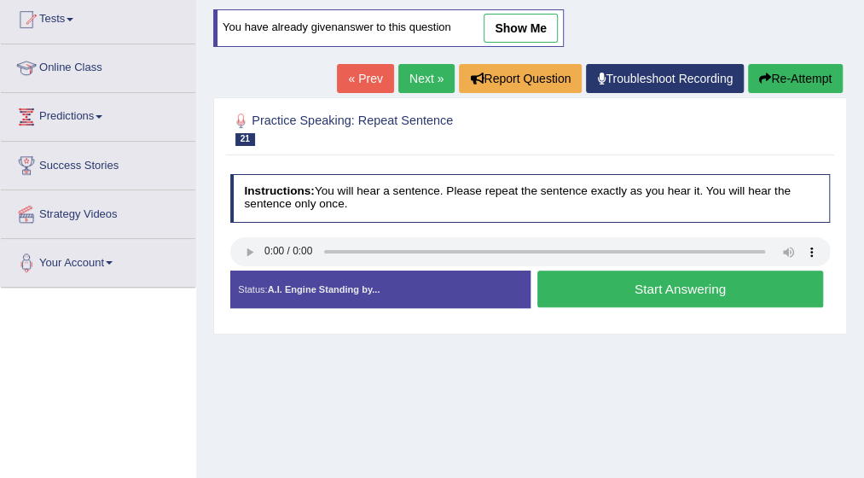
scroll to position [205, 0]
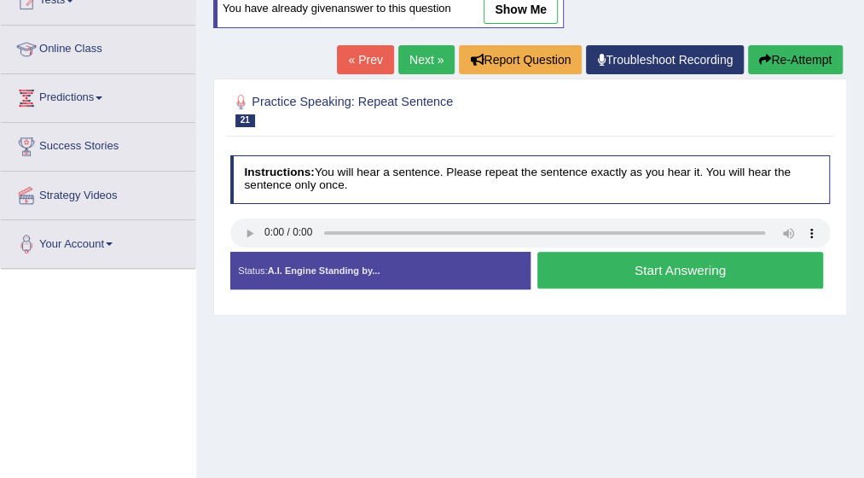
click at [607, 270] on button "Start Answering" at bounding box center [680, 270] width 286 height 37
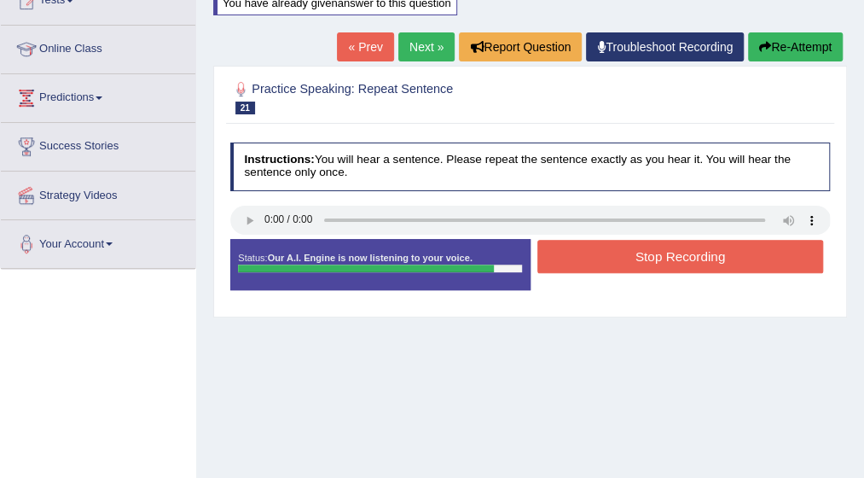
click at [606, 243] on button "Stop Recording" at bounding box center [680, 256] width 286 height 33
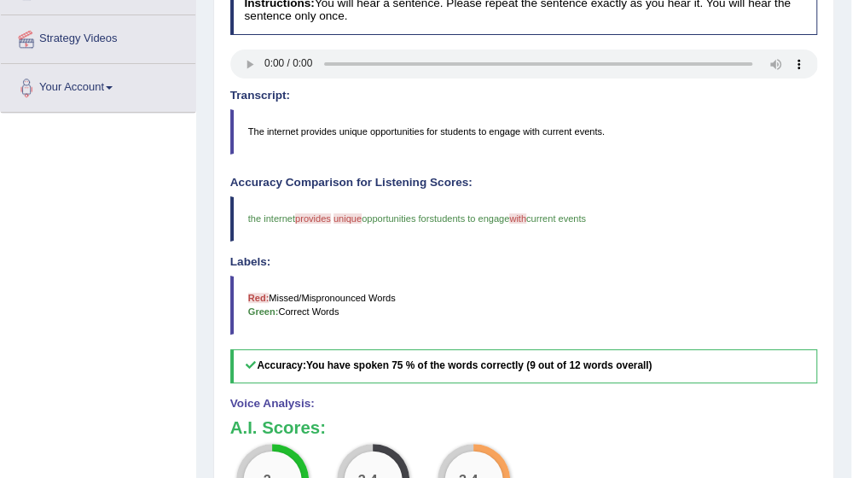
scroll to position [341, 0]
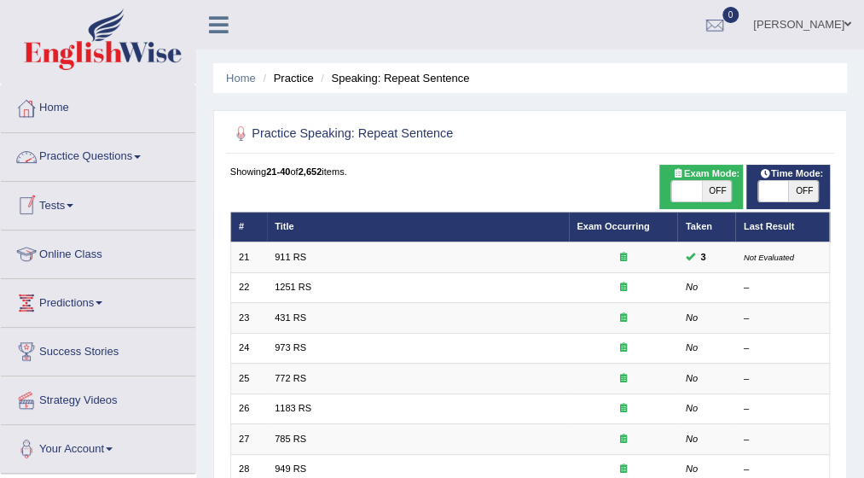
click at [145, 153] on link "Practice Questions" at bounding box center [98, 154] width 194 height 43
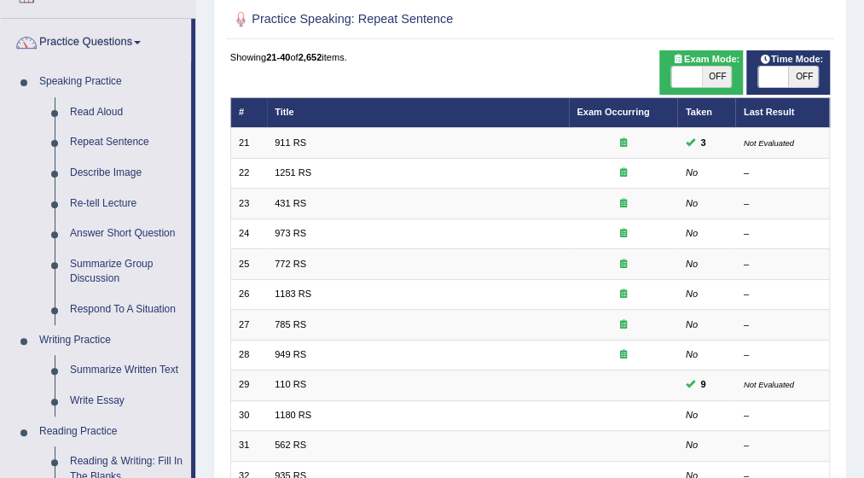
scroll to position [136, 0]
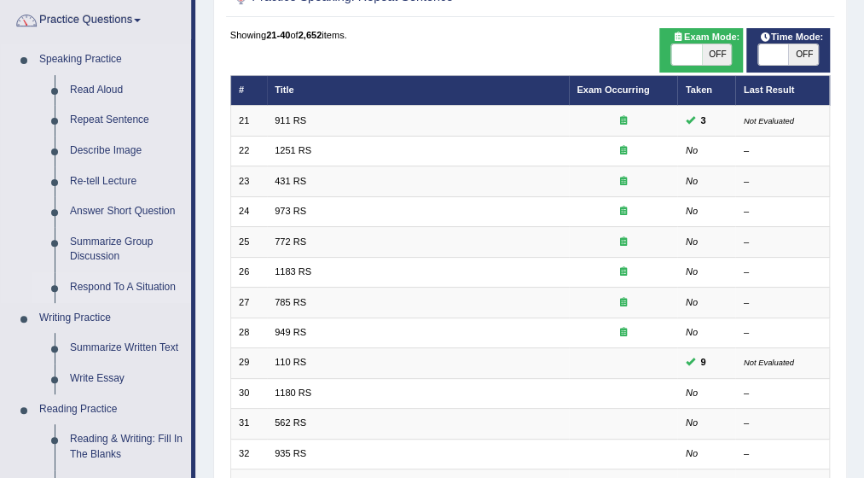
click at [113, 277] on link "Respond To A Situation" at bounding box center [126, 287] width 129 height 31
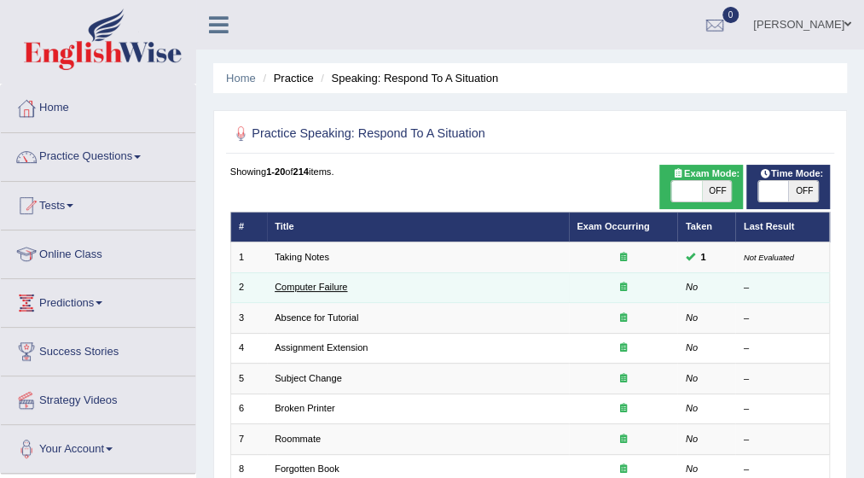
click at [306, 284] on link "Computer Failure" at bounding box center [311, 286] width 72 height 10
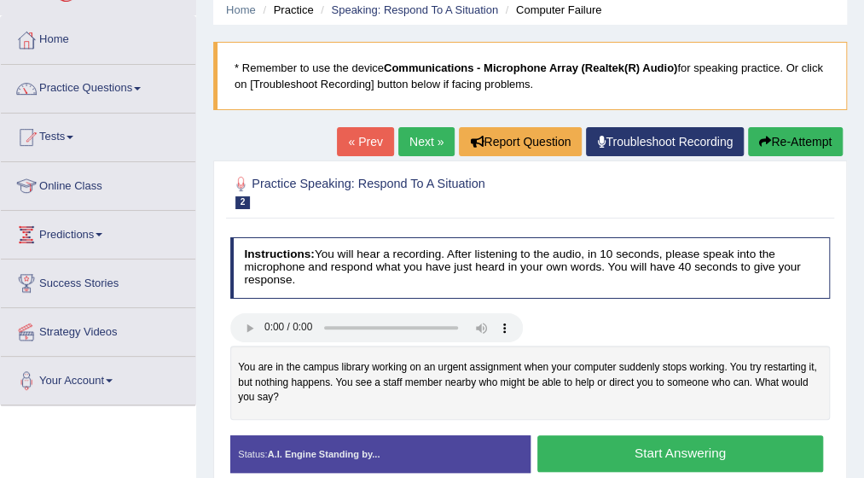
scroll to position [102, 0]
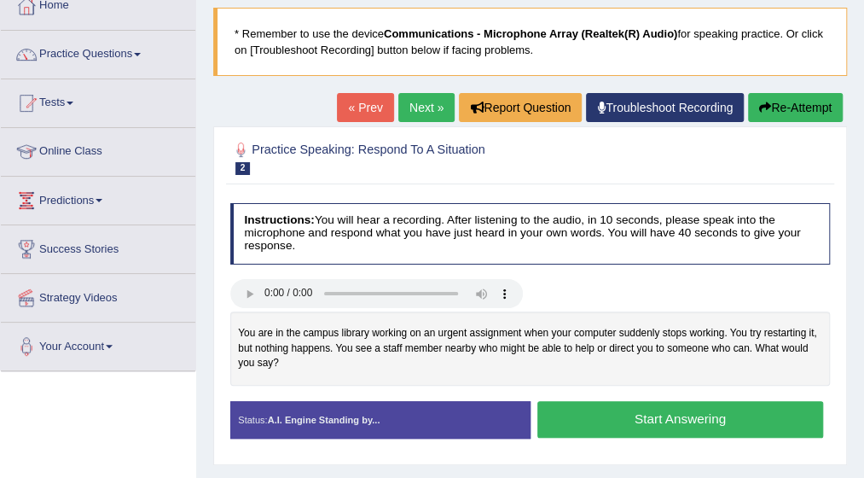
click at [621, 414] on button "Start Answering" at bounding box center [680, 419] width 286 height 37
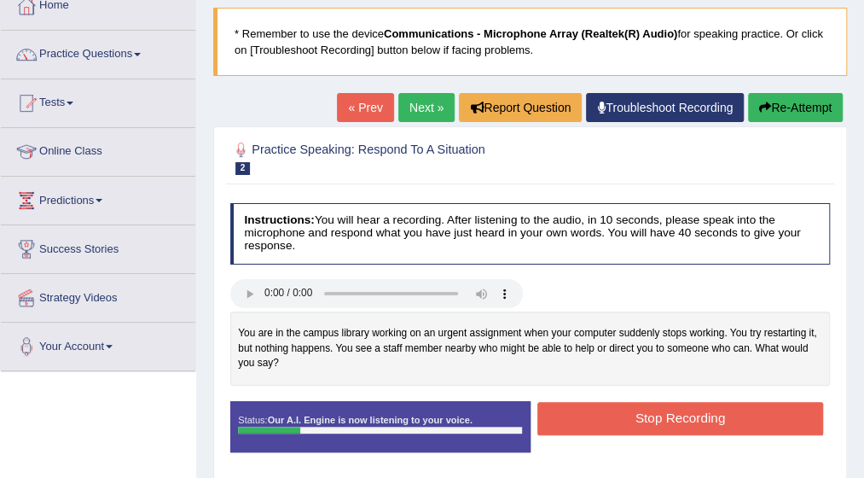
click at [621, 414] on button "Stop Recording" at bounding box center [680, 418] width 286 height 33
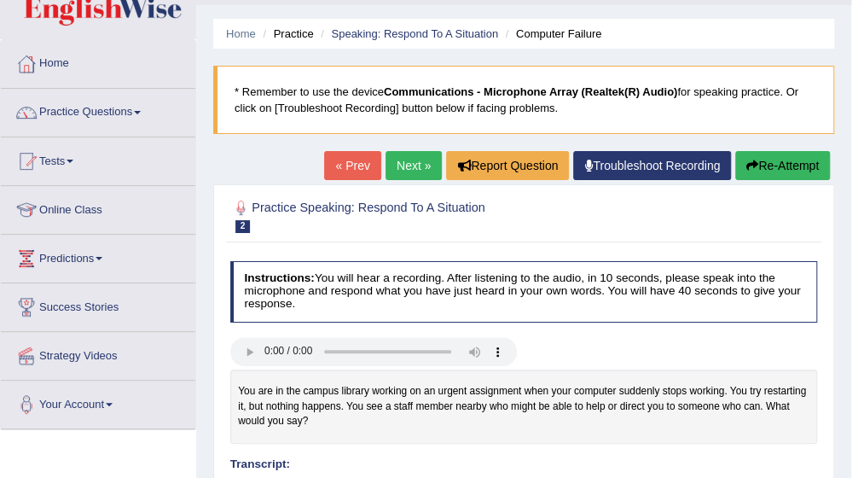
scroll to position [34, 0]
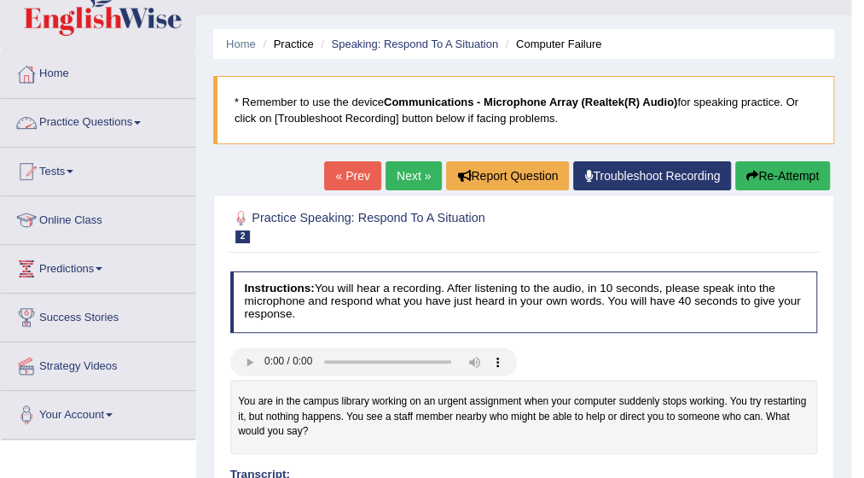
click at [141, 121] on span at bounding box center [137, 122] width 7 height 3
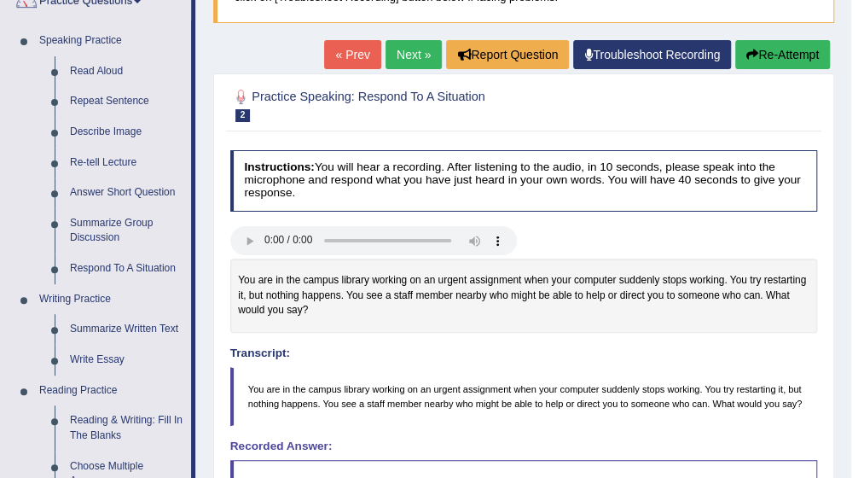
scroll to position [171, 0]
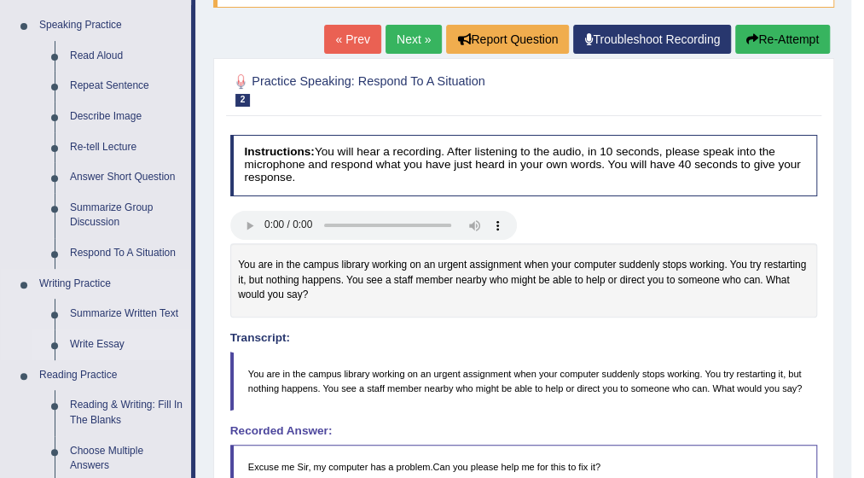
click at [101, 341] on link "Write Essay" at bounding box center [126, 344] width 129 height 31
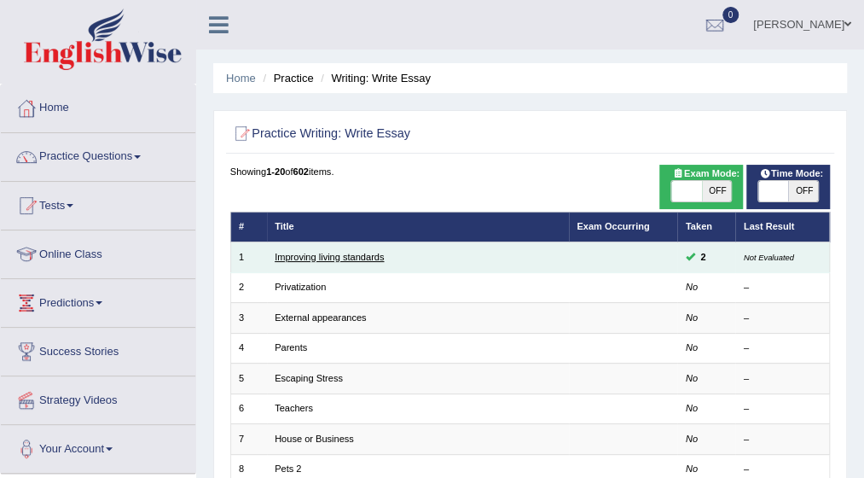
click at [345, 261] on link "Improving living standards" at bounding box center [329, 257] width 109 height 10
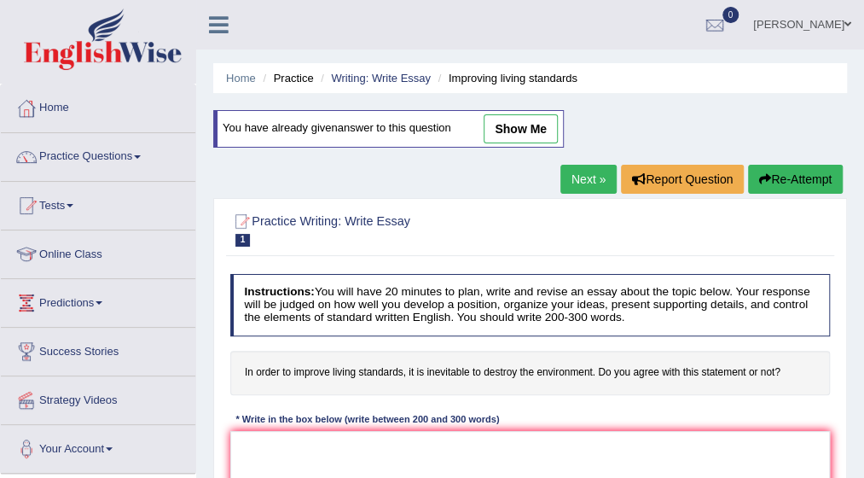
click at [143, 154] on link "Practice Questions" at bounding box center [98, 154] width 194 height 43
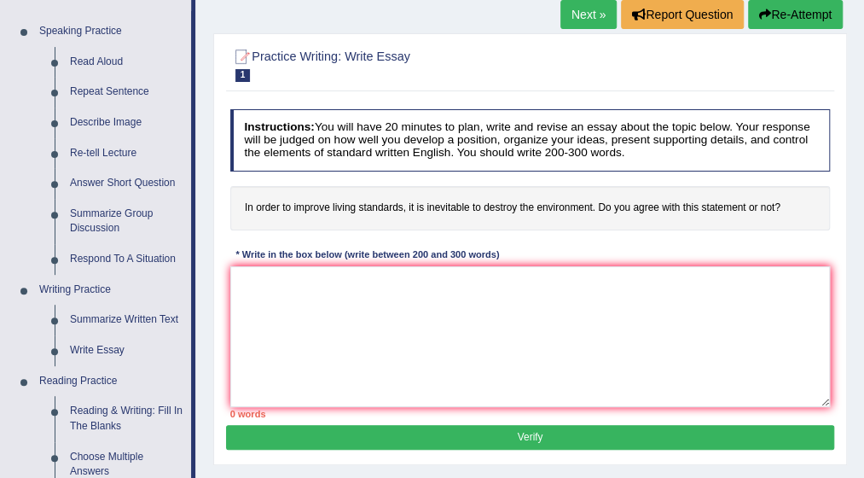
scroll to position [171, 0]
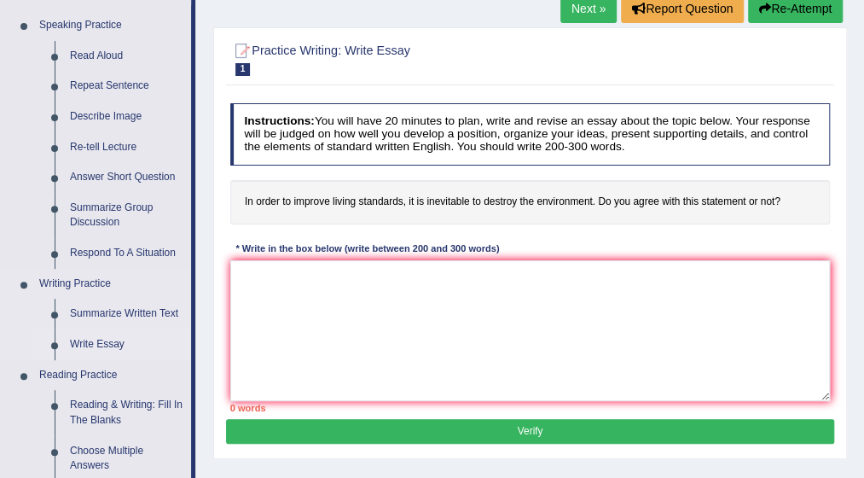
click at [87, 342] on link "Write Essay" at bounding box center [126, 344] width 129 height 31
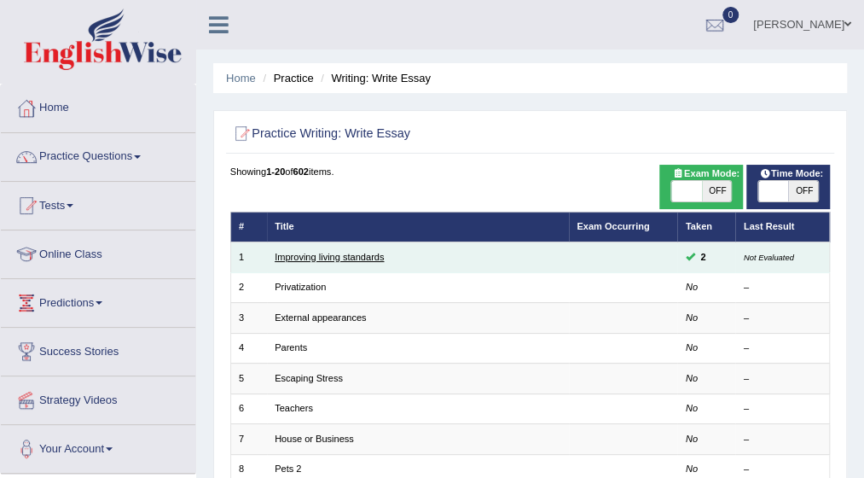
click at [338, 258] on link "Improving living standards" at bounding box center [329, 257] width 109 height 10
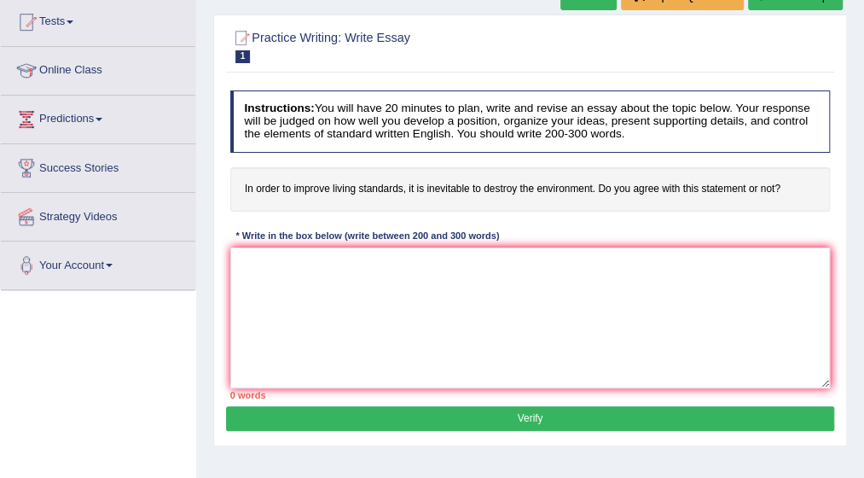
scroll to position [205, 0]
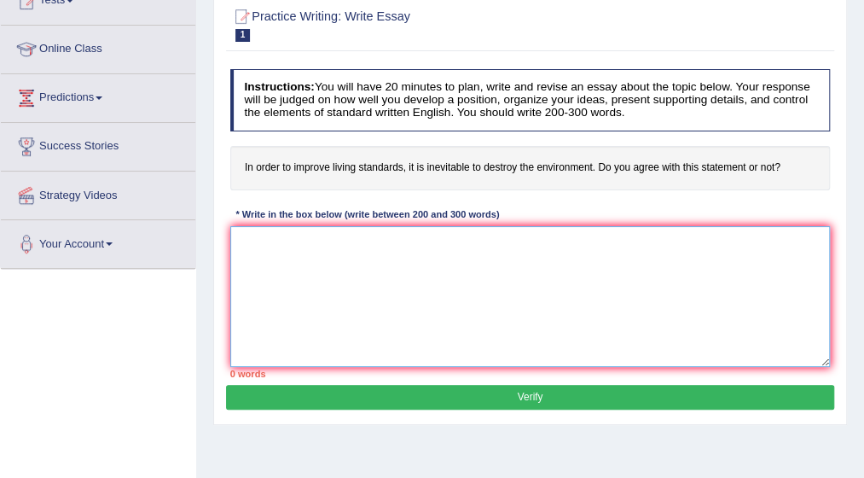
click at [333, 275] on textarea at bounding box center [530, 296] width 600 height 141
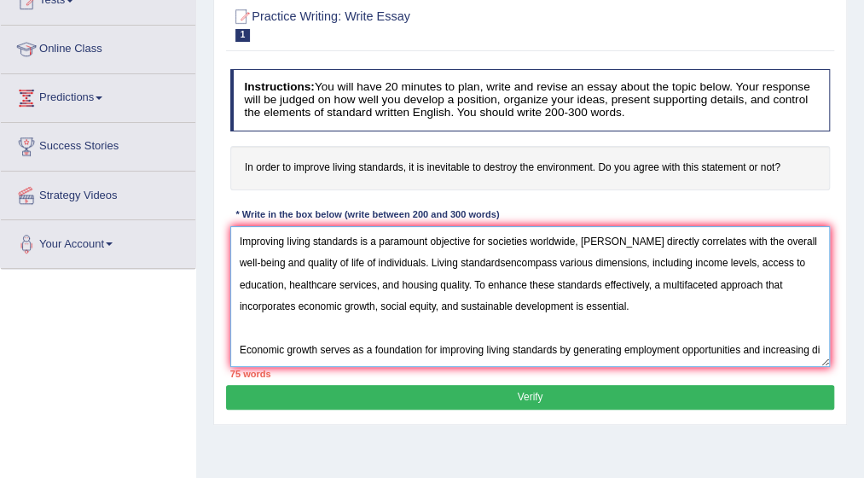
scroll to position [14, 0]
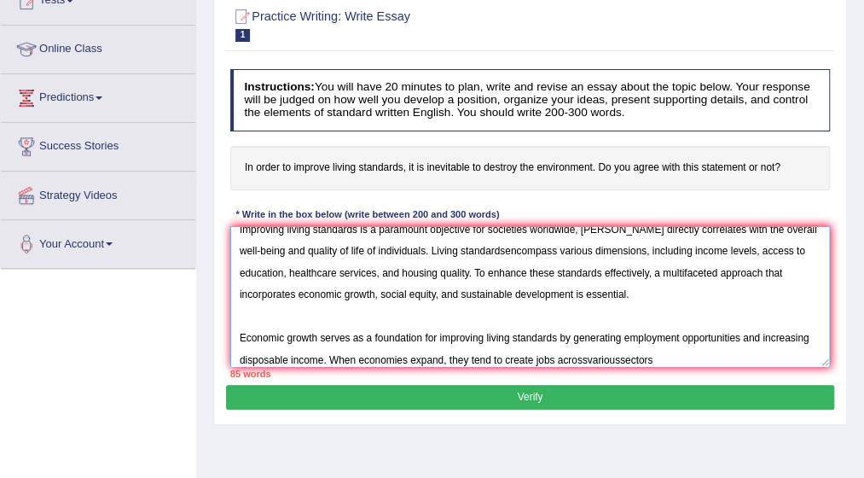
click at [667, 355] on textarea "Improving living standards is a paramount objective for societies worldwide, as…" at bounding box center [530, 296] width 600 height 141
click at [703, 355] on textarea "Improving living standards is a paramount objective for societies worldwide, as…" at bounding box center [530, 296] width 600 height 141
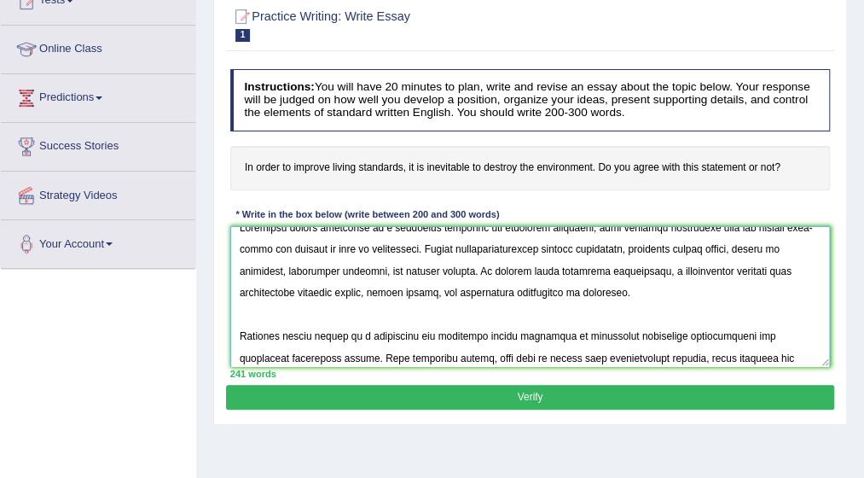
scroll to position [0, 0]
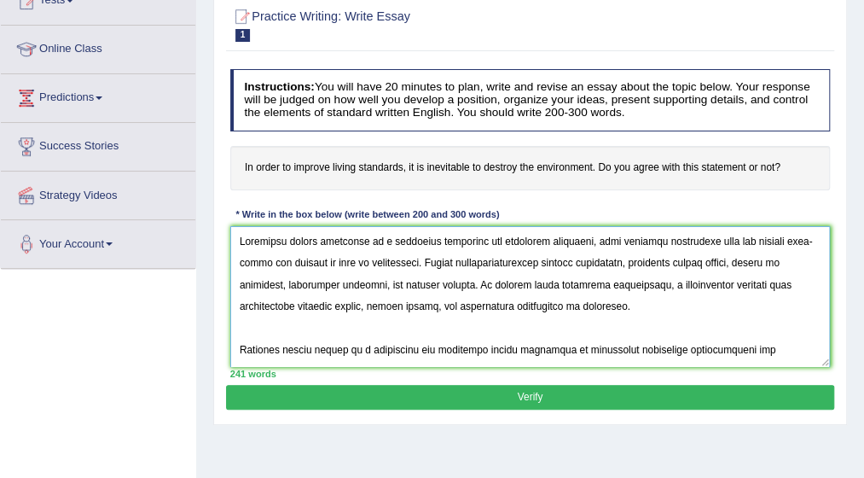
click at [591, 239] on textarea at bounding box center [530, 296] width 600 height 141
click at [458, 259] on textarea at bounding box center [530, 296] width 600 height 141
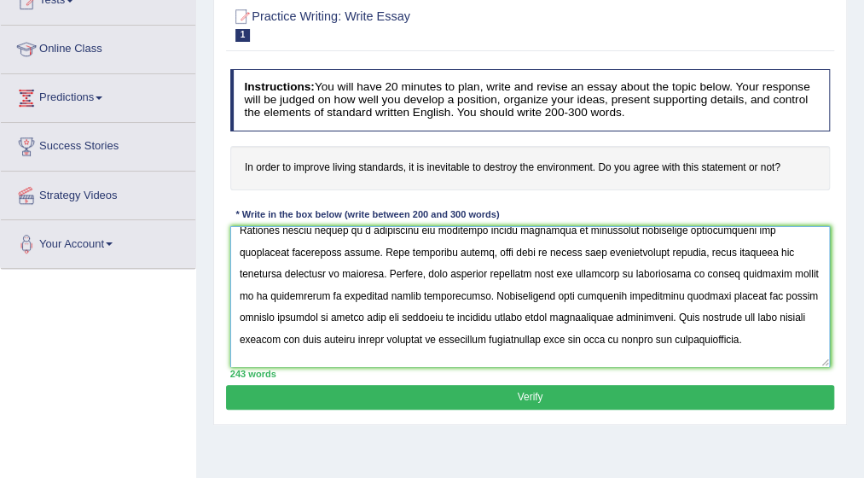
scroll to position [120, 0]
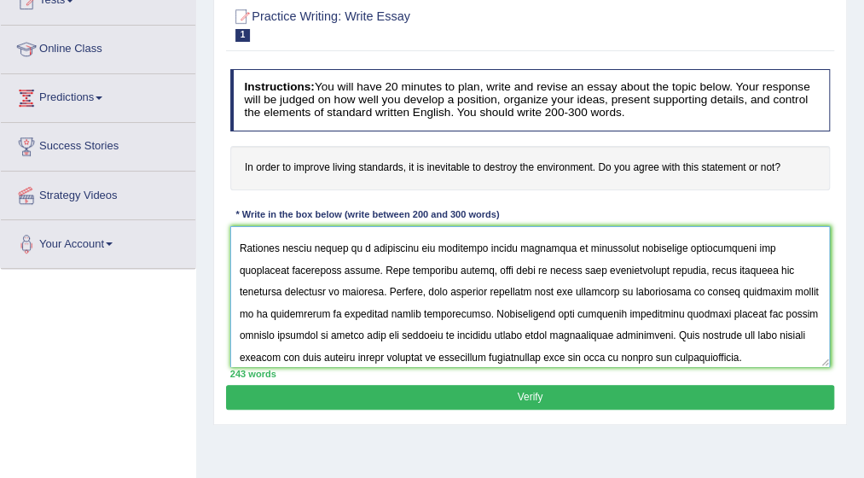
click at [632, 266] on textarea at bounding box center [530, 296] width 600 height 141
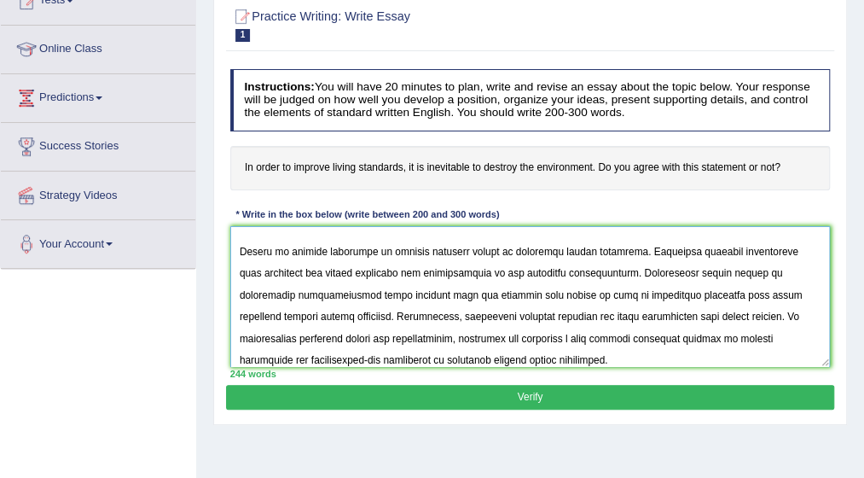
scroll to position [306, 0]
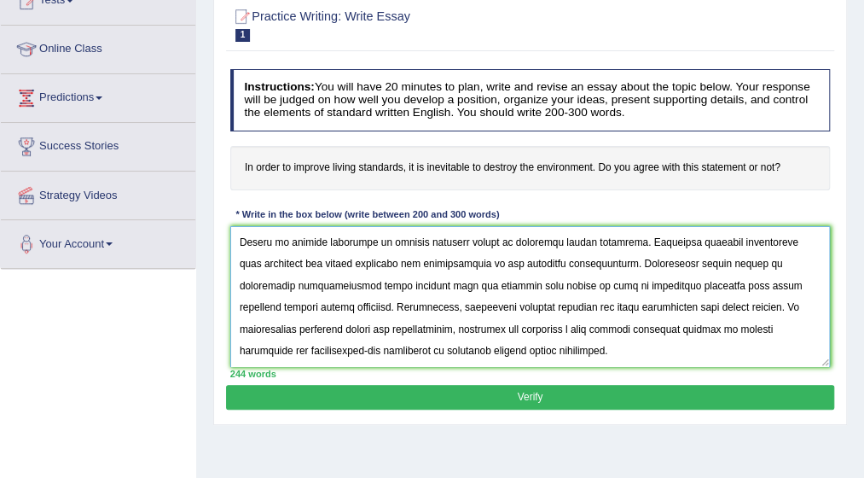
type textarea "Improving living standards is a paramount objective for societies worldwide, as…"
click at [551, 388] on button "Verify" at bounding box center [529, 397] width 607 height 25
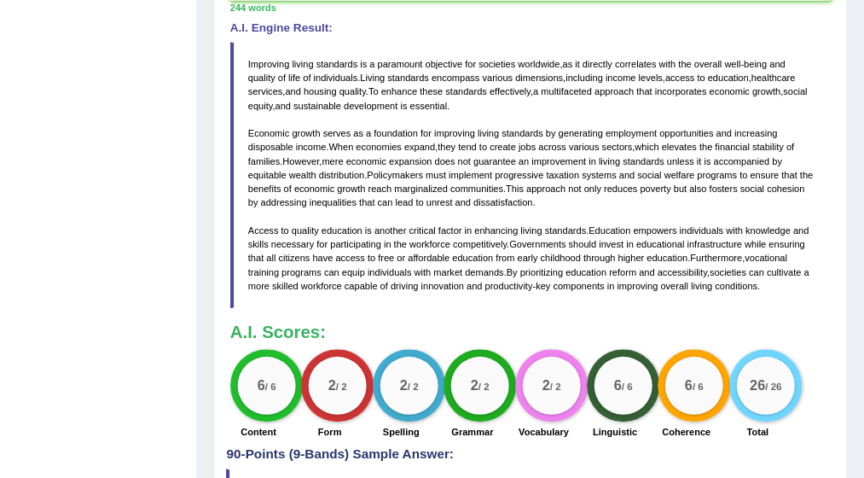
scroll to position [512, 0]
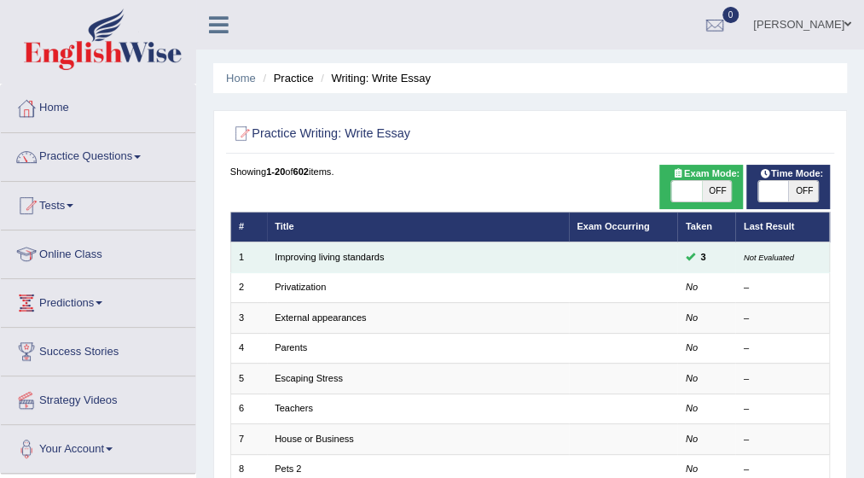
click at [761, 261] on small "Not Evaluated" at bounding box center [769, 256] width 50 height 9
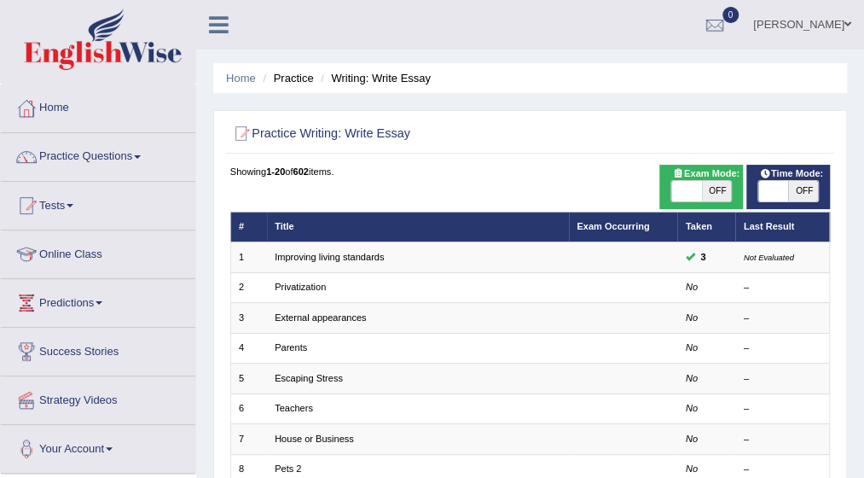
click at [135, 153] on link "Practice Questions" at bounding box center [98, 154] width 194 height 43
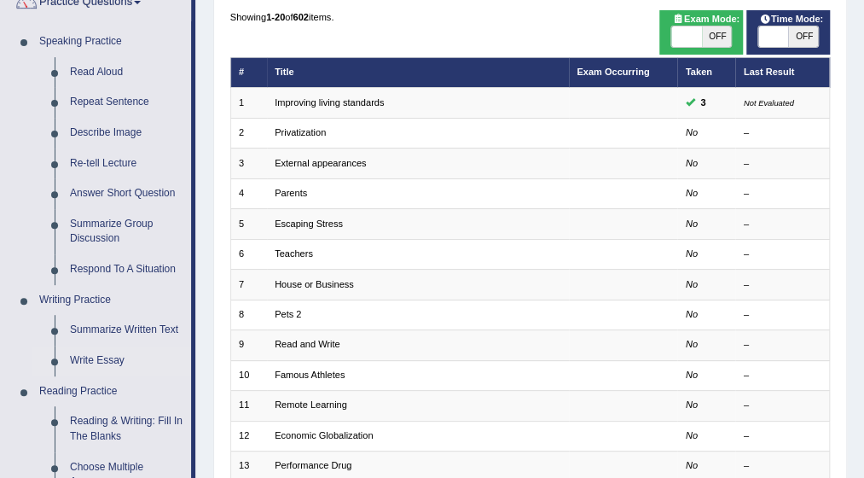
scroll to position [171, 0]
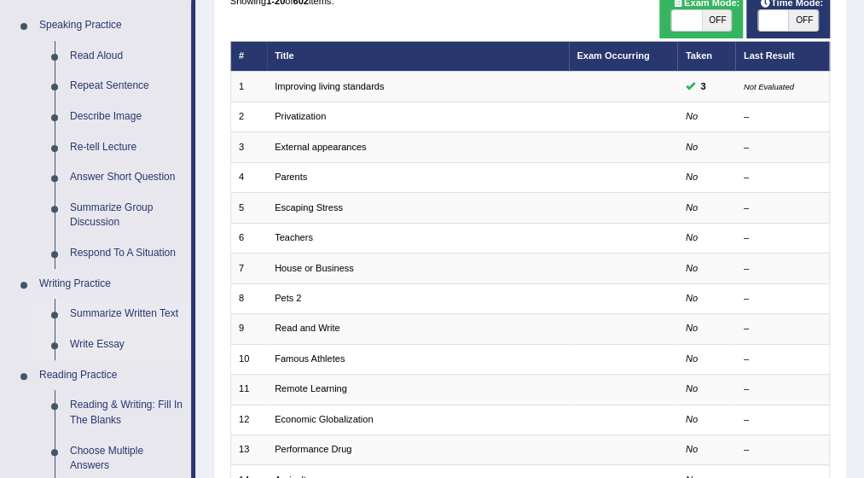
click at [125, 312] on link "Summarize Written Text" at bounding box center [126, 314] width 129 height 31
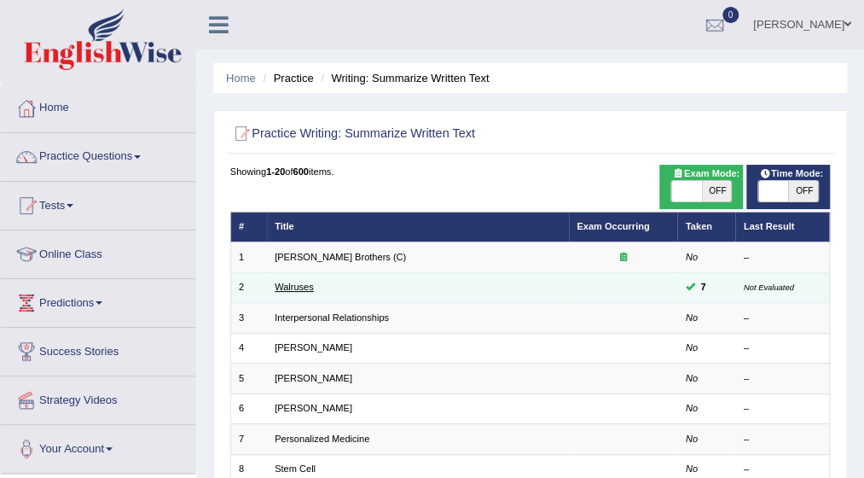
click at [309, 288] on link "Walruses" at bounding box center [294, 286] width 39 height 10
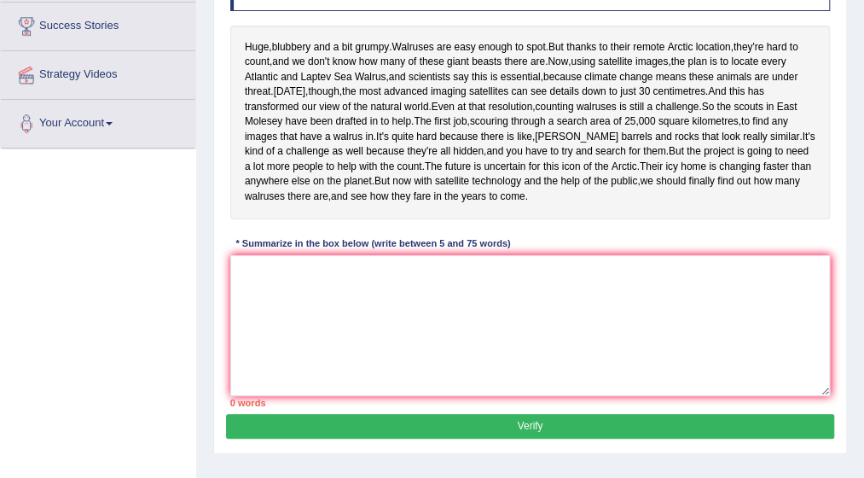
scroll to position [341, 0]
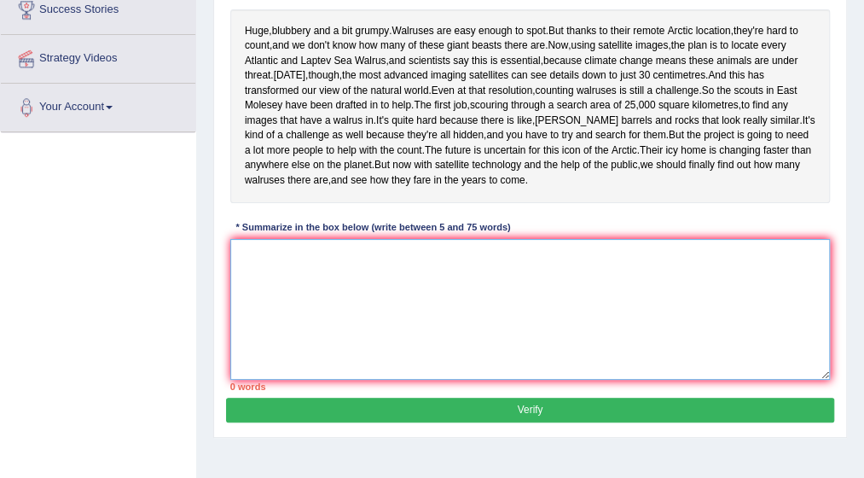
click at [287, 333] on textarea at bounding box center [530, 309] width 600 height 141
type textarea "w"
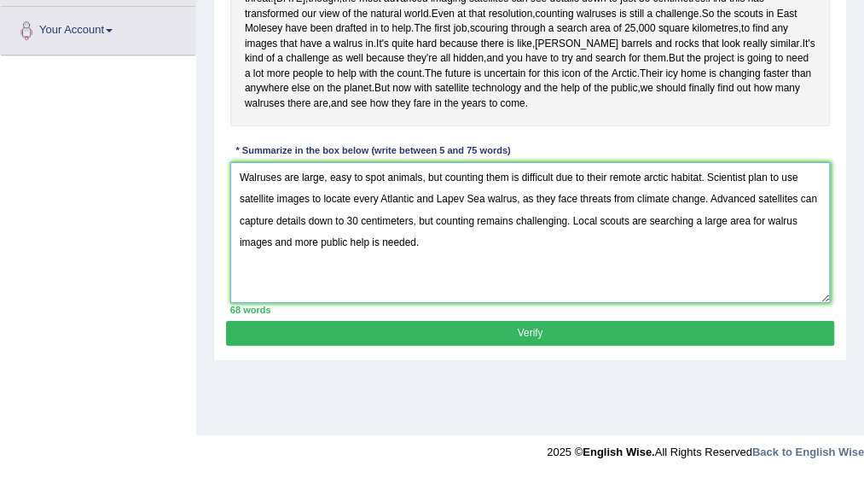
scroll to position [426, 0]
type textarea "Walruses are large, easy to spot animals, but counting them is difficult due to…"
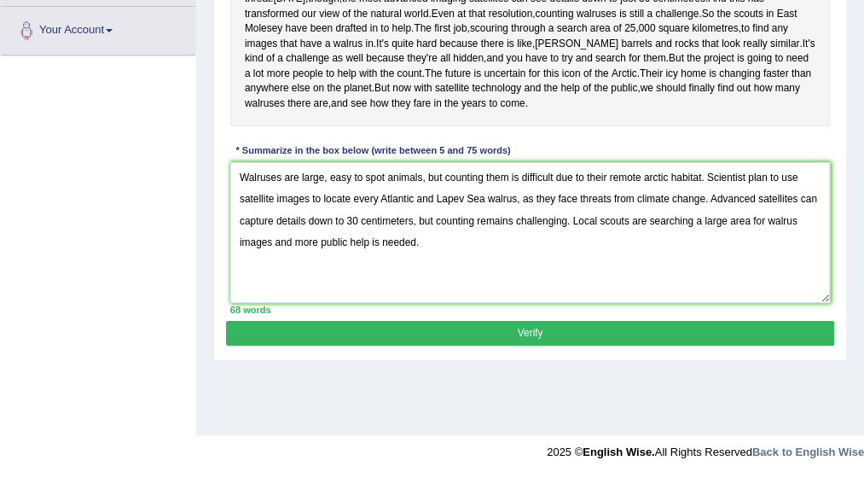
click at [592, 345] on button "Verify" at bounding box center [529, 333] width 607 height 25
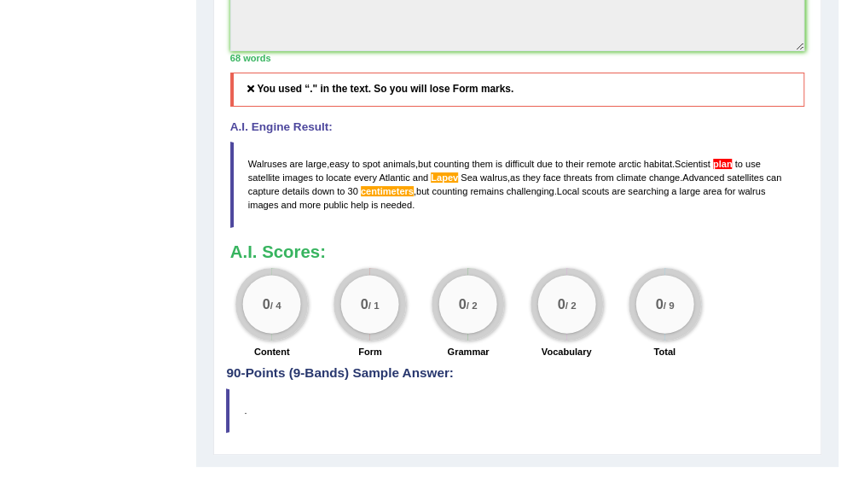
scroll to position [623, 0]
